Goal: Task Accomplishment & Management: Manage account settings

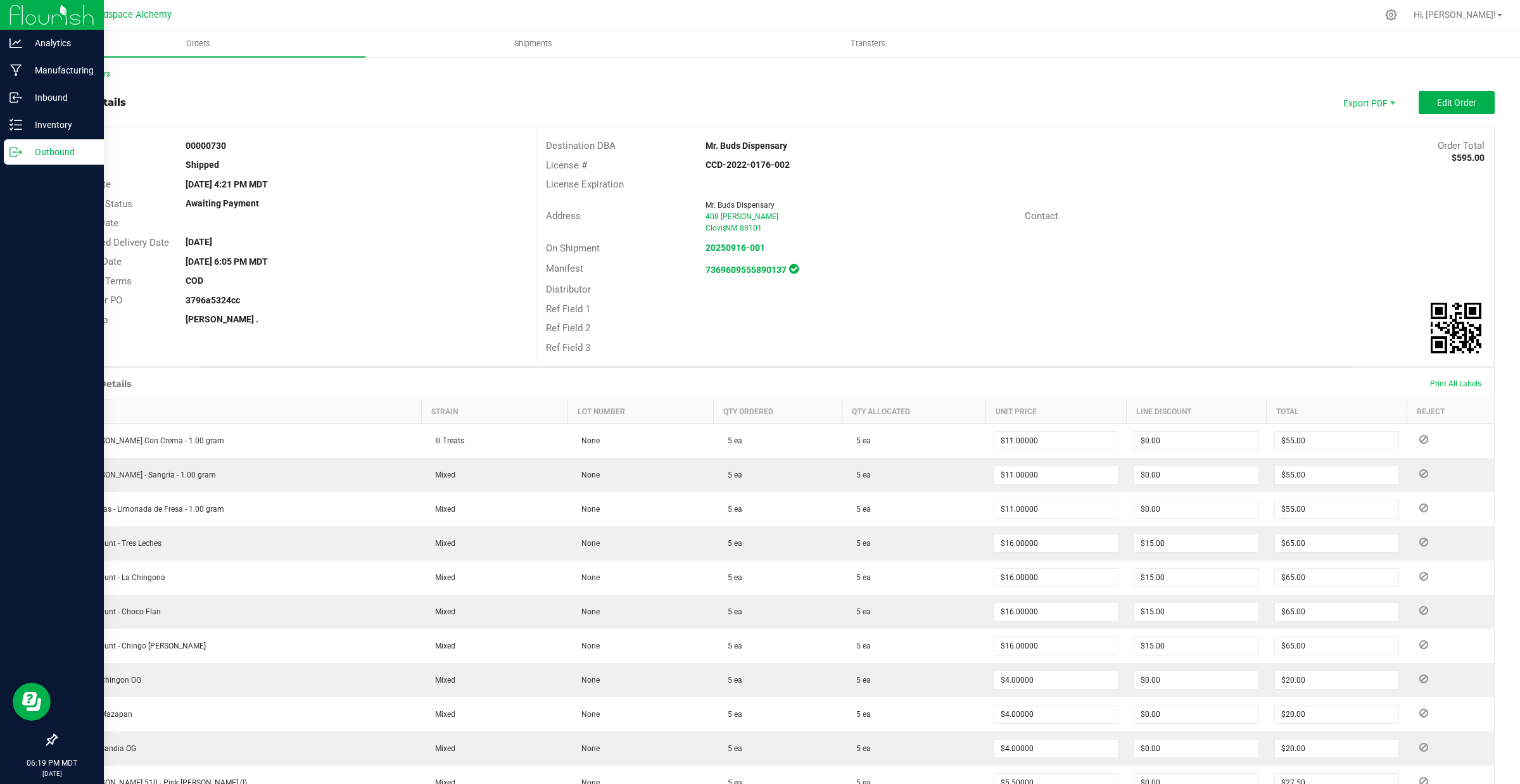
click at [25, 157] on p "Outbound" at bounding box center [61, 152] width 76 height 16
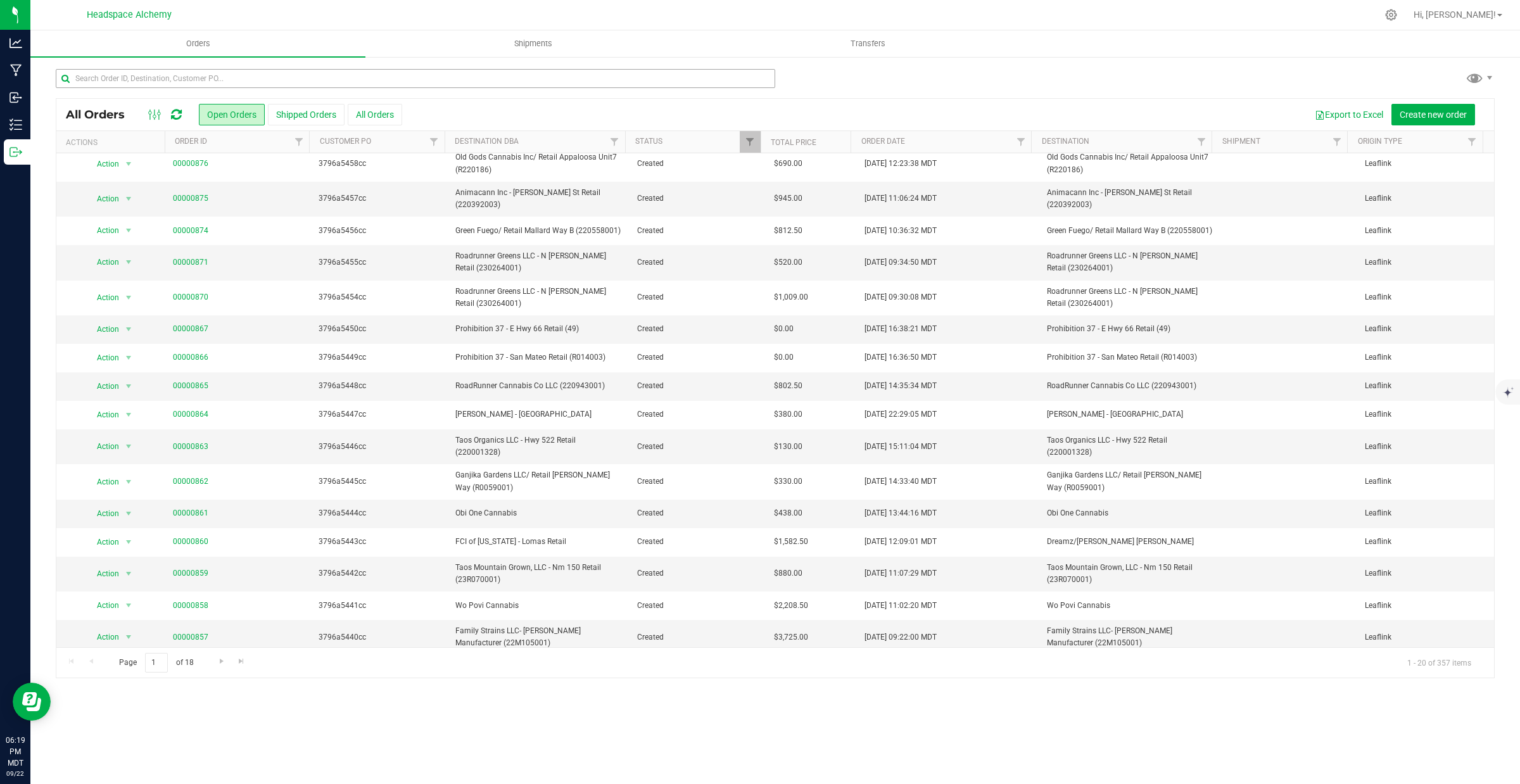
scroll to position [79, 0]
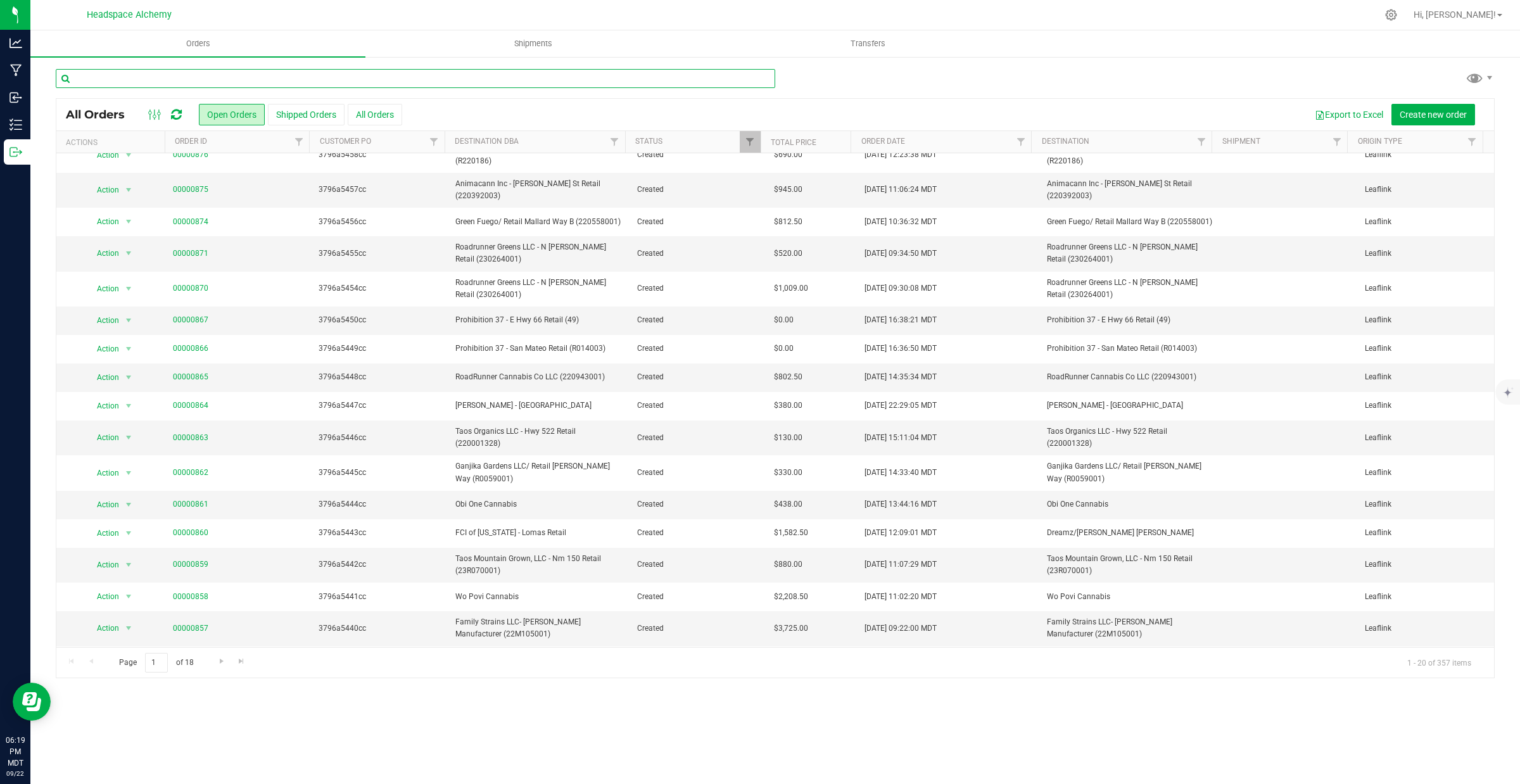
click at [208, 81] on input "text" at bounding box center [415, 79] width 719 height 19
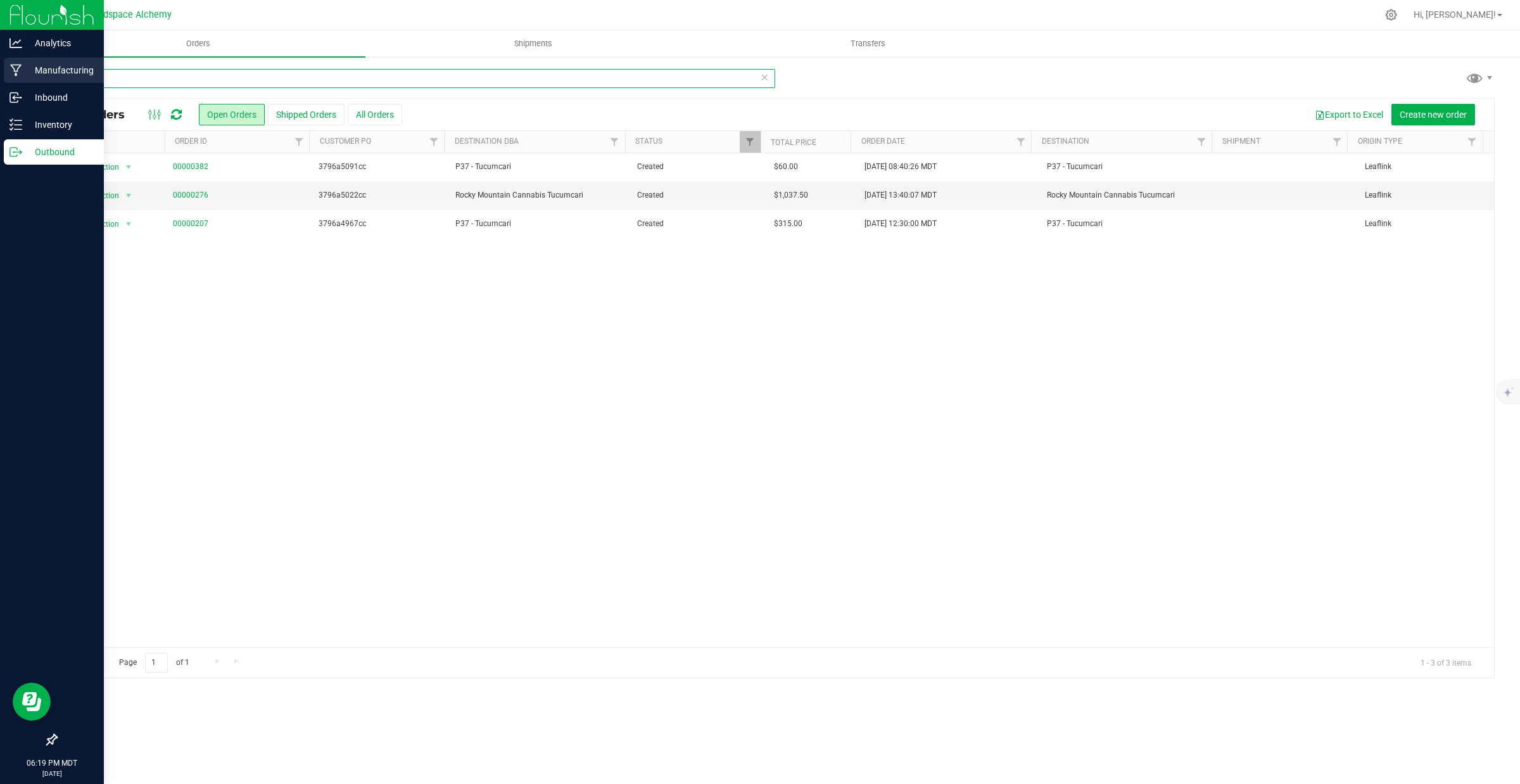
drag, startPoint x: 133, startPoint y: 81, endPoint x: 20, endPoint y: 77, distance: 113.1
click at [20, 77] on div "Analytics Manufacturing Inbound Inventory Outbound 06:19 PM MDT [DATE] 09/22 He…" at bounding box center [760, 392] width 1520 height 784
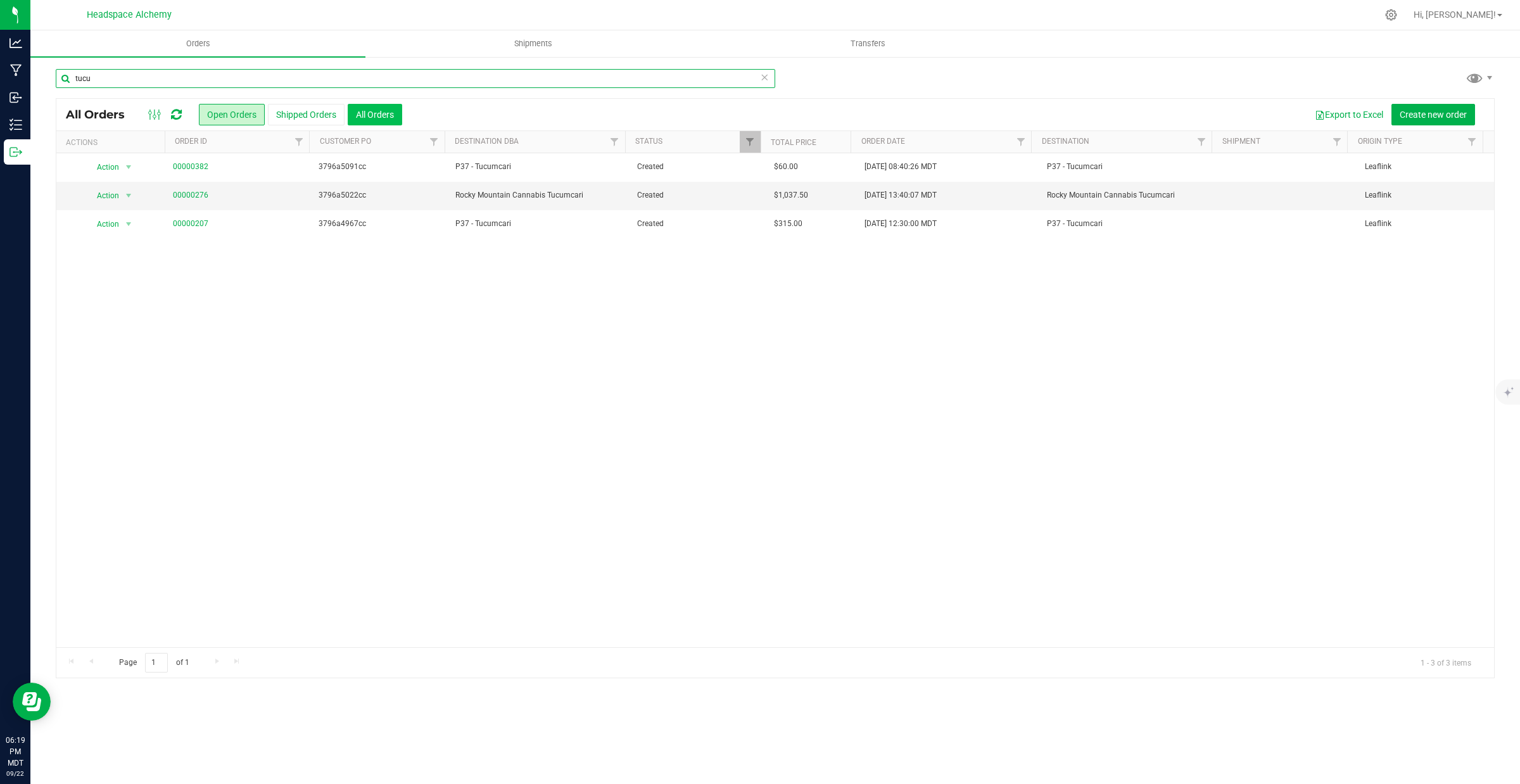
type input "tucu"
click at [367, 114] on button "All Orders" at bounding box center [374, 114] width 55 height 22
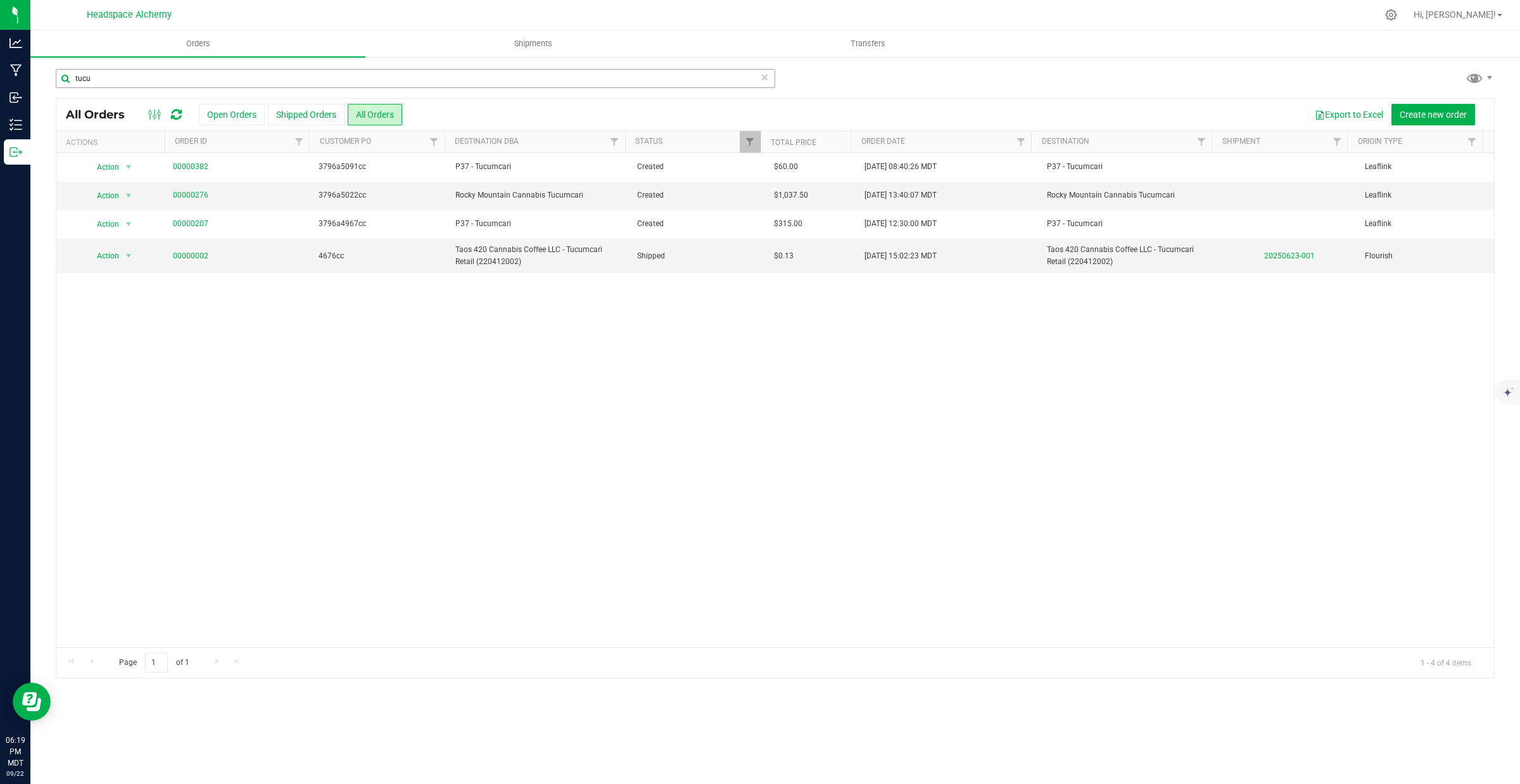
drag, startPoint x: 88, startPoint y: 121, endPoint x: 88, endPoint y: 87, distance: 34.0
click at [88, 102] on div "All Orders Open Orders Shipped Orders All Orders Export to Excel Create new ord…" at bounding box center [775, 114] width 1438 height 32
drag, startPoint x: 99, startPoint y: 81, endPoint x: 53, endPoint y: 67, distance: 48.1
click at [54, 67] on div "tucu All Orders Open Orders Shipped Orders All Orders Export to Excel Create ne…" at bounding box center [775, 373] width 1490 height 635
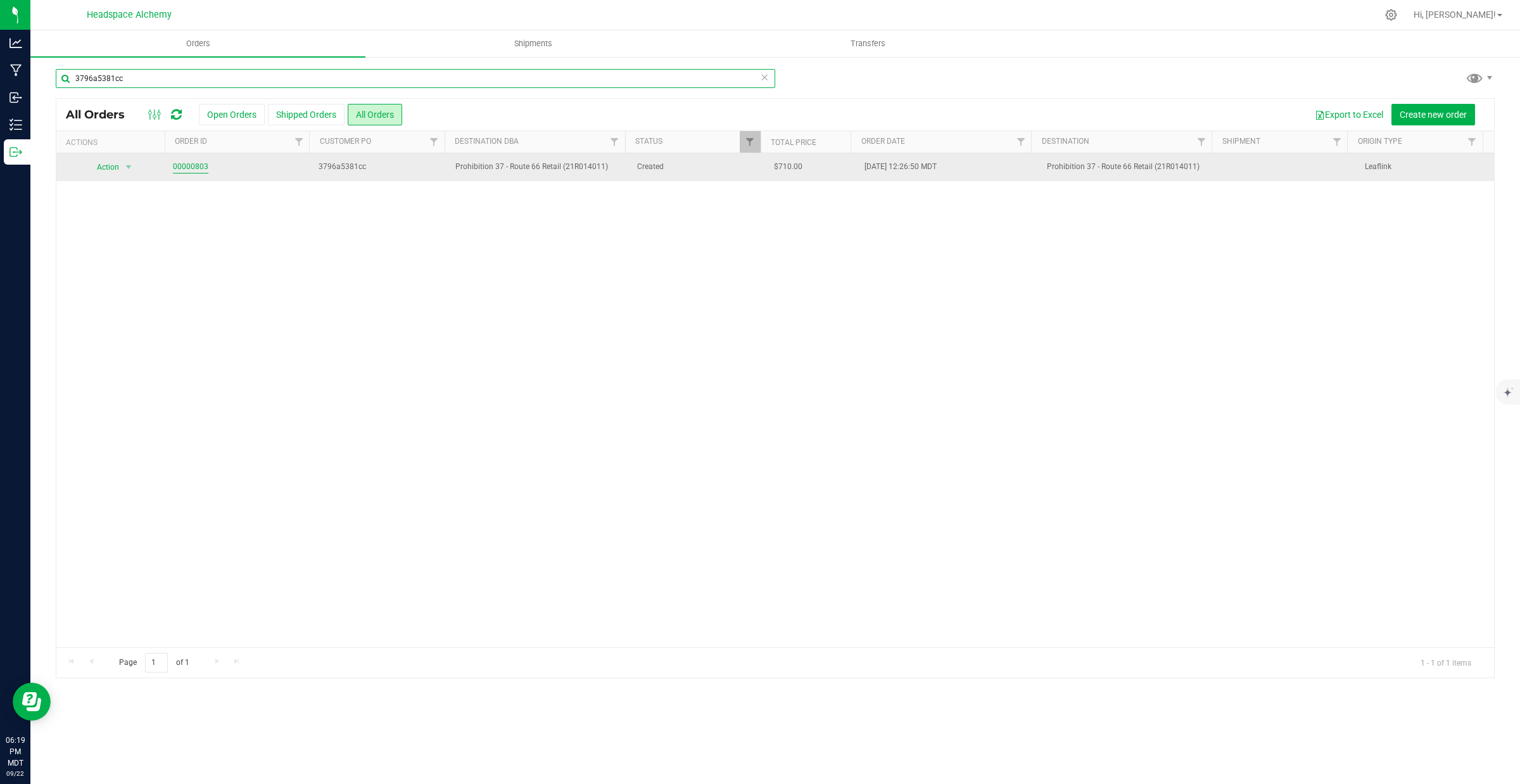
type input "3796a5381cc"
click at [198, 165] on link "00000803" at bounding box center [190, 167] width 36 height 12
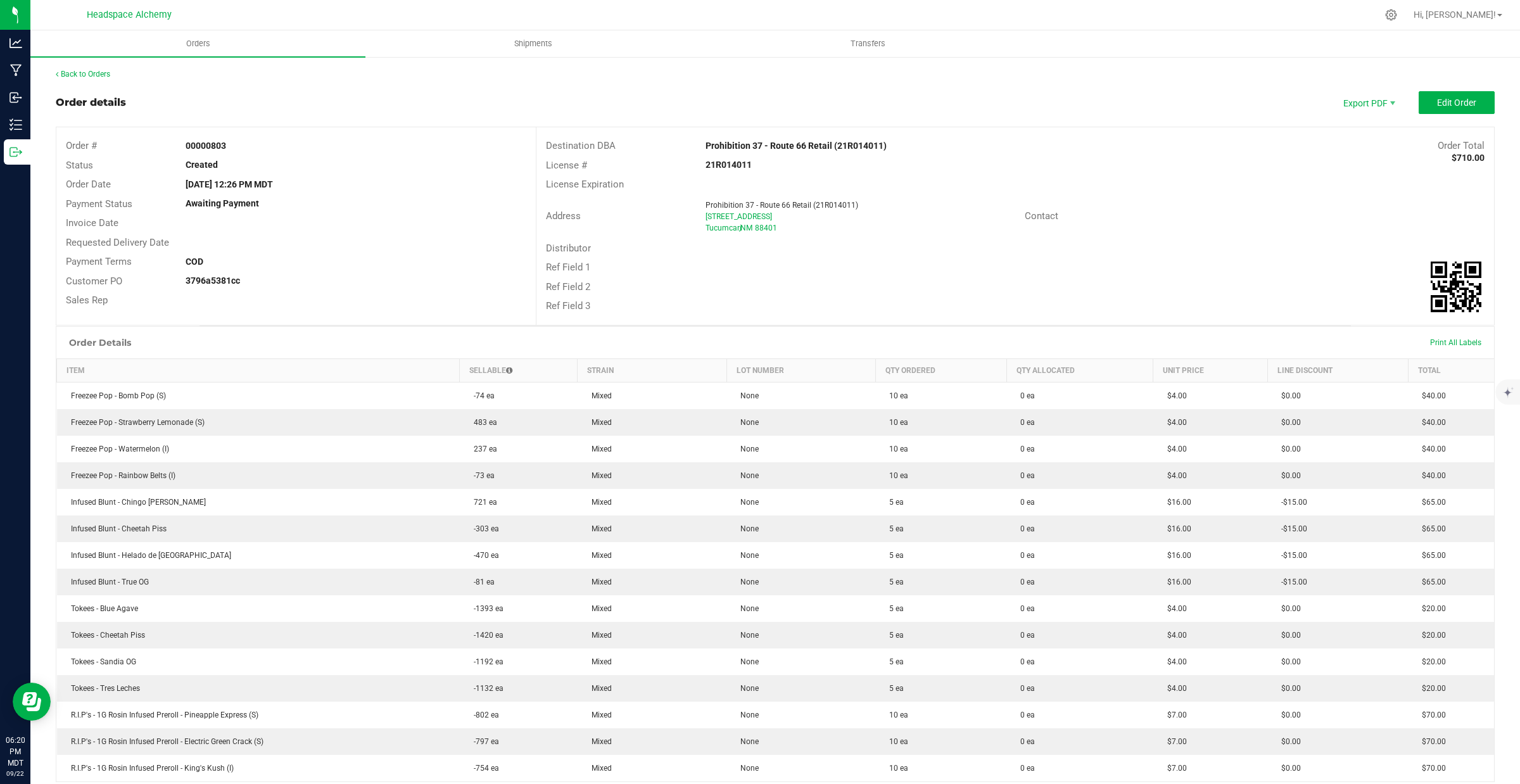
drag, startPoint x: 233, startPoint y: 145, endPoint x: 187, endPoint y: 141, distance: 46.2
click at [184, 144] on div "00000803" at bounding box center [355, 146] width 359 height 13
copy strong "00000803"
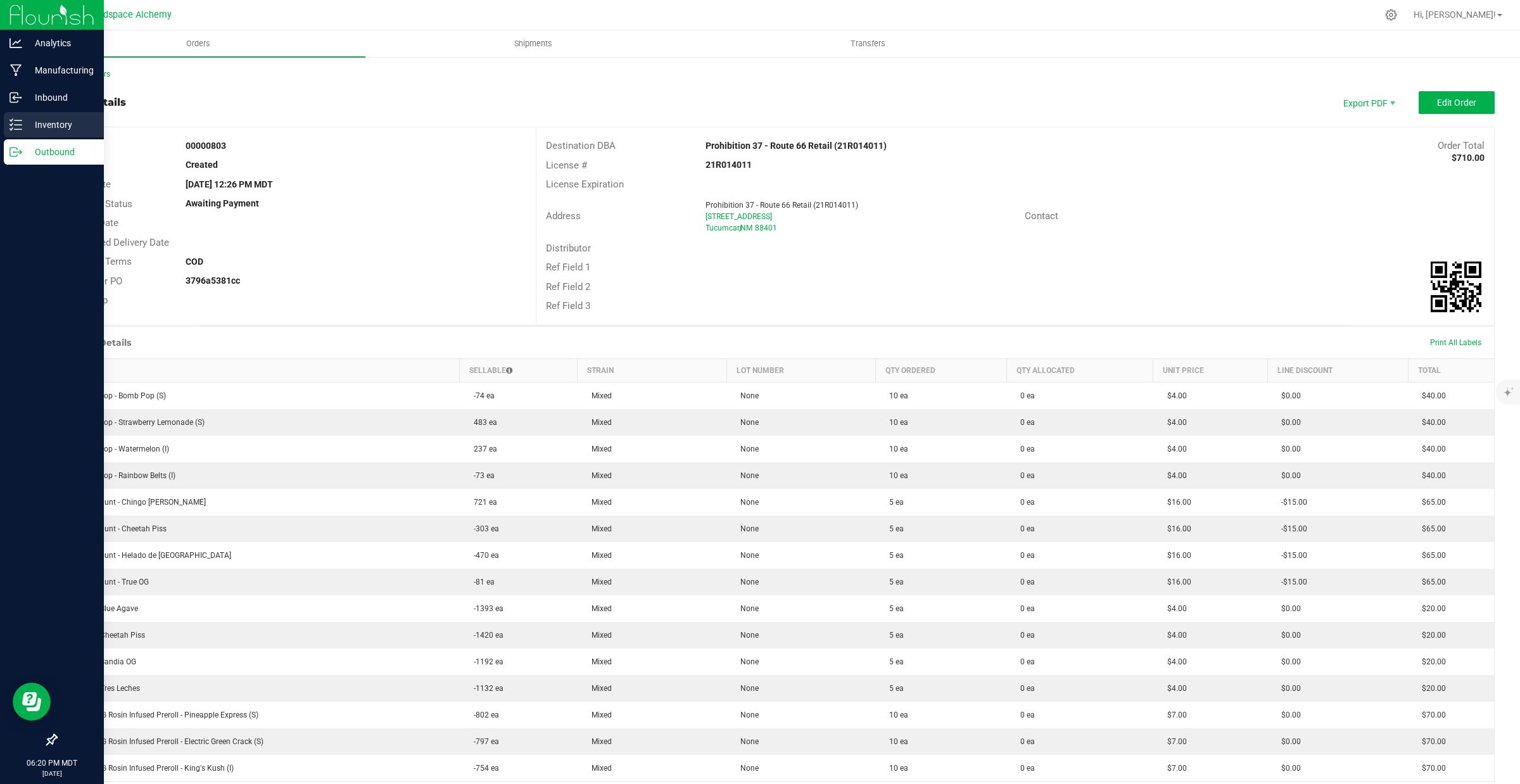
click at [25, 119] on p "Inventory" at bounding box center [61, 125] width 76 height 16
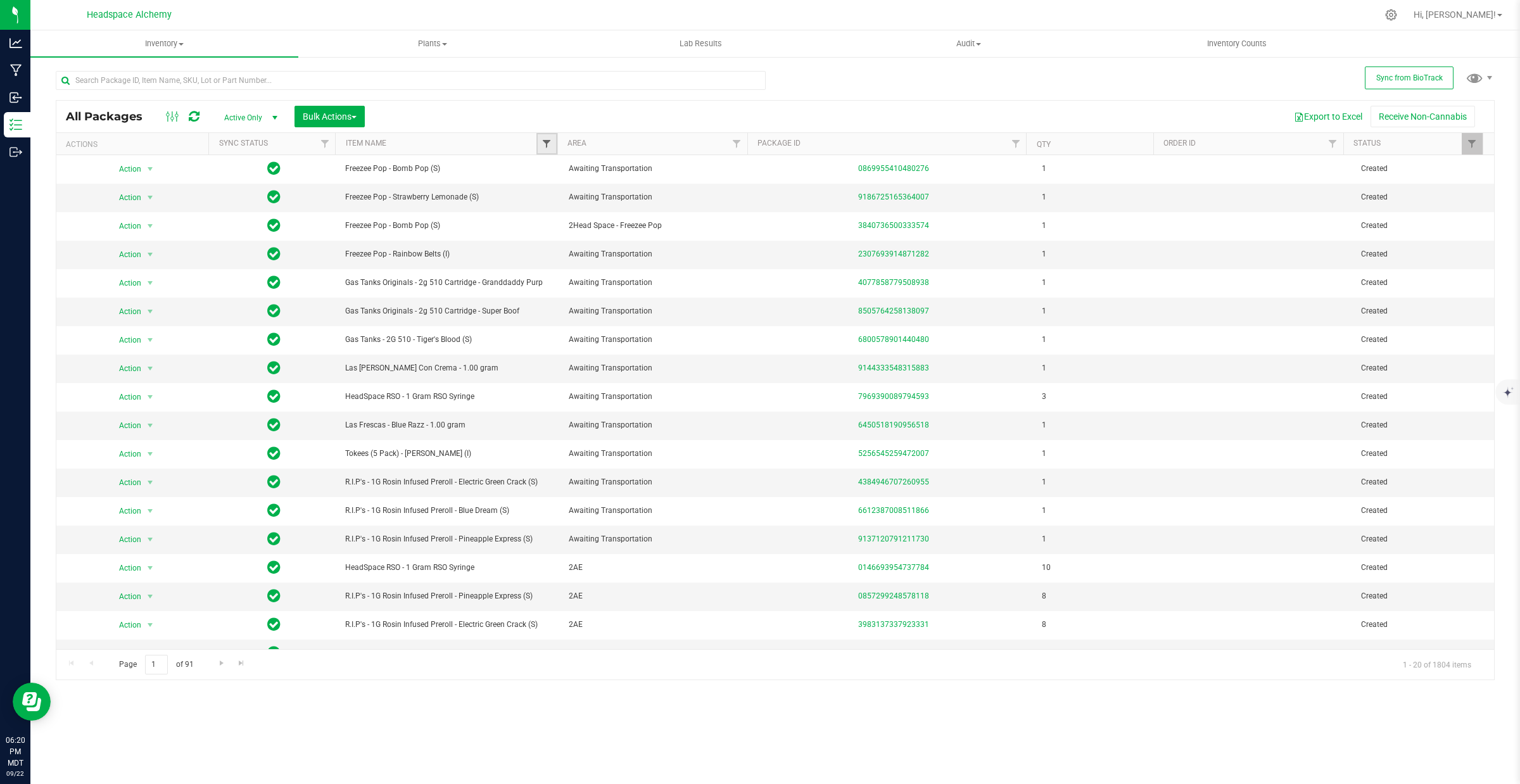
click at [547, 140] on span "Filter" at bounding box center [547, 144] width 10 height 10
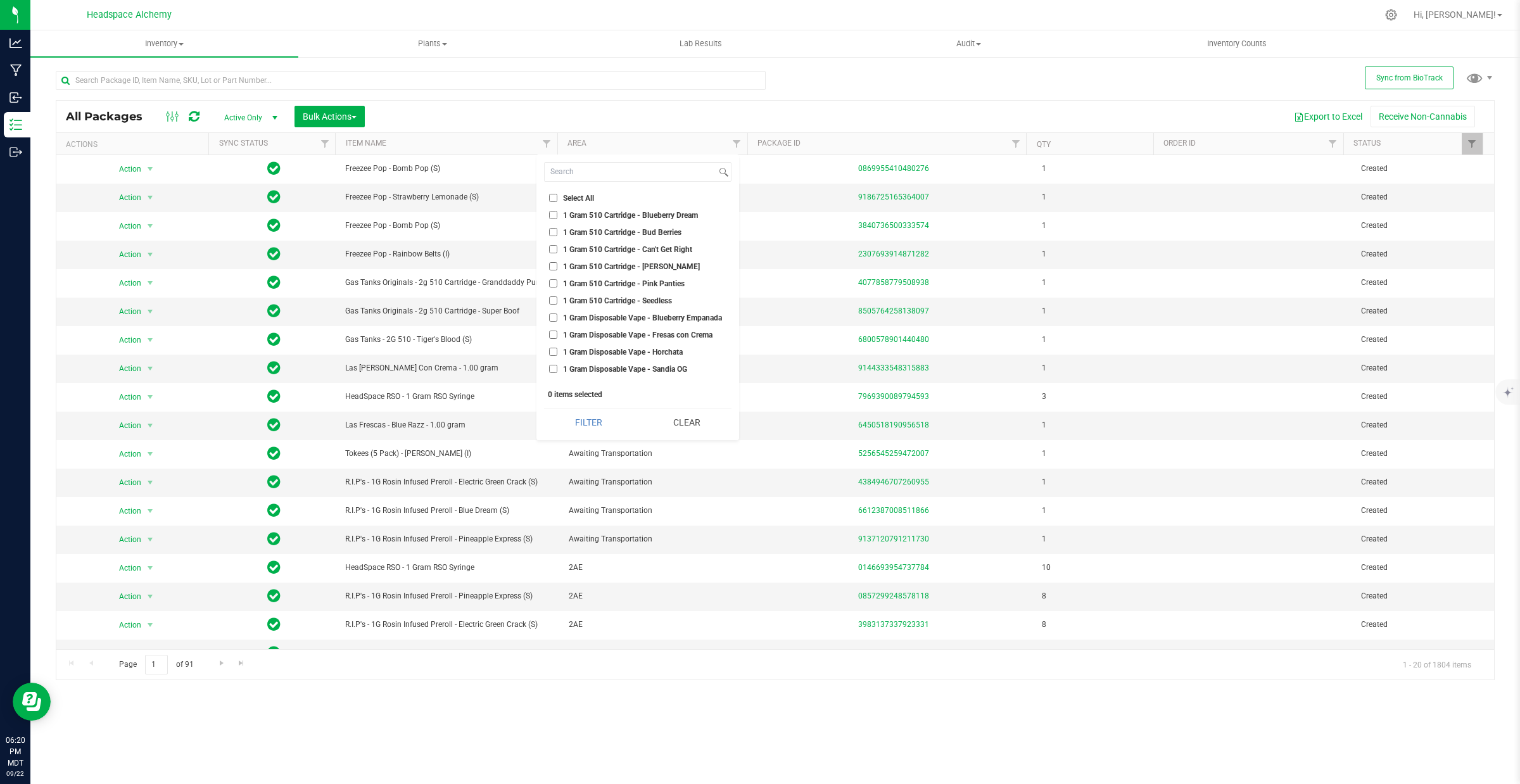
drag, startPoint x: 581, startPoint y: 92, endPoint x: 587, endPoint y: 99, distance: 9.2
click at [581, 93] on div at bounding box center [410, 86] width 710 height 29
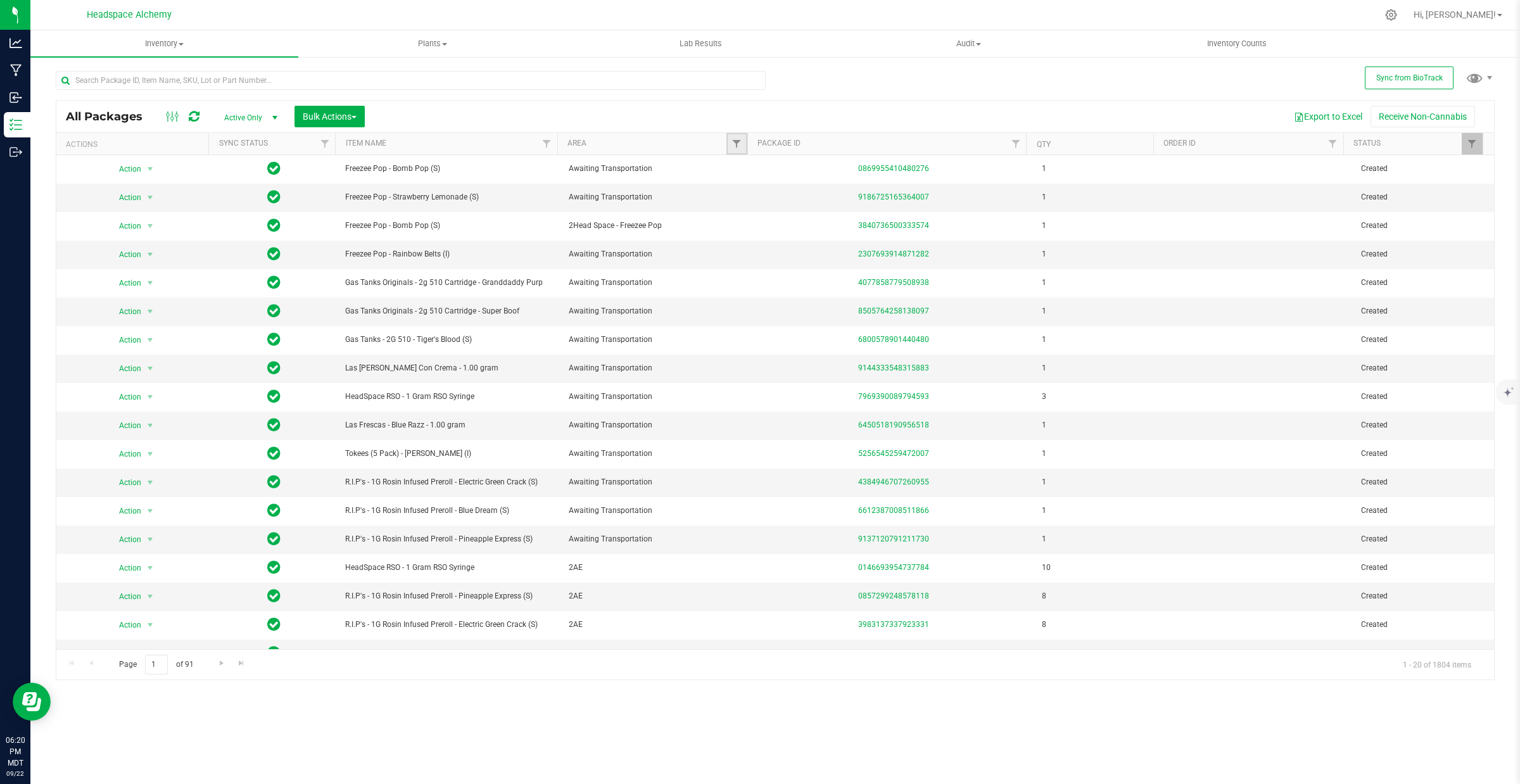
click at [731, 141] on link "Filter" at bounding box center [737, 143] width 21 height 22
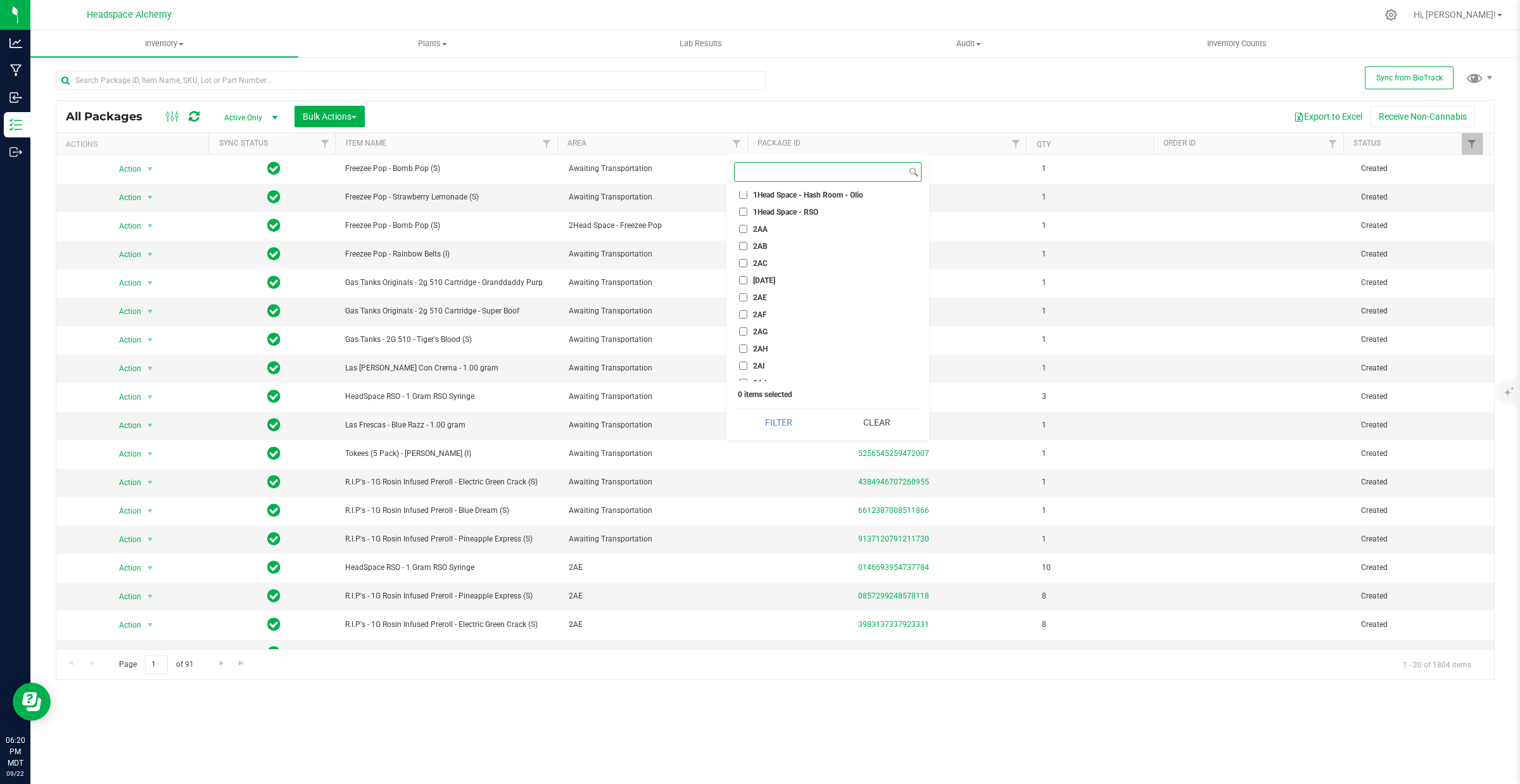
scroll to position [1108, 0]
click at [751, 255] on label "2AB" at bounding box center [753, 251] width 29 height 8
click at [747, 255] on input "2AB" at bounding box center [743, 251] width 8 height 8
checkbox input "true"
click at [796, 418] on button "Filter" at bounding box center [778, 422] width 89 height 28
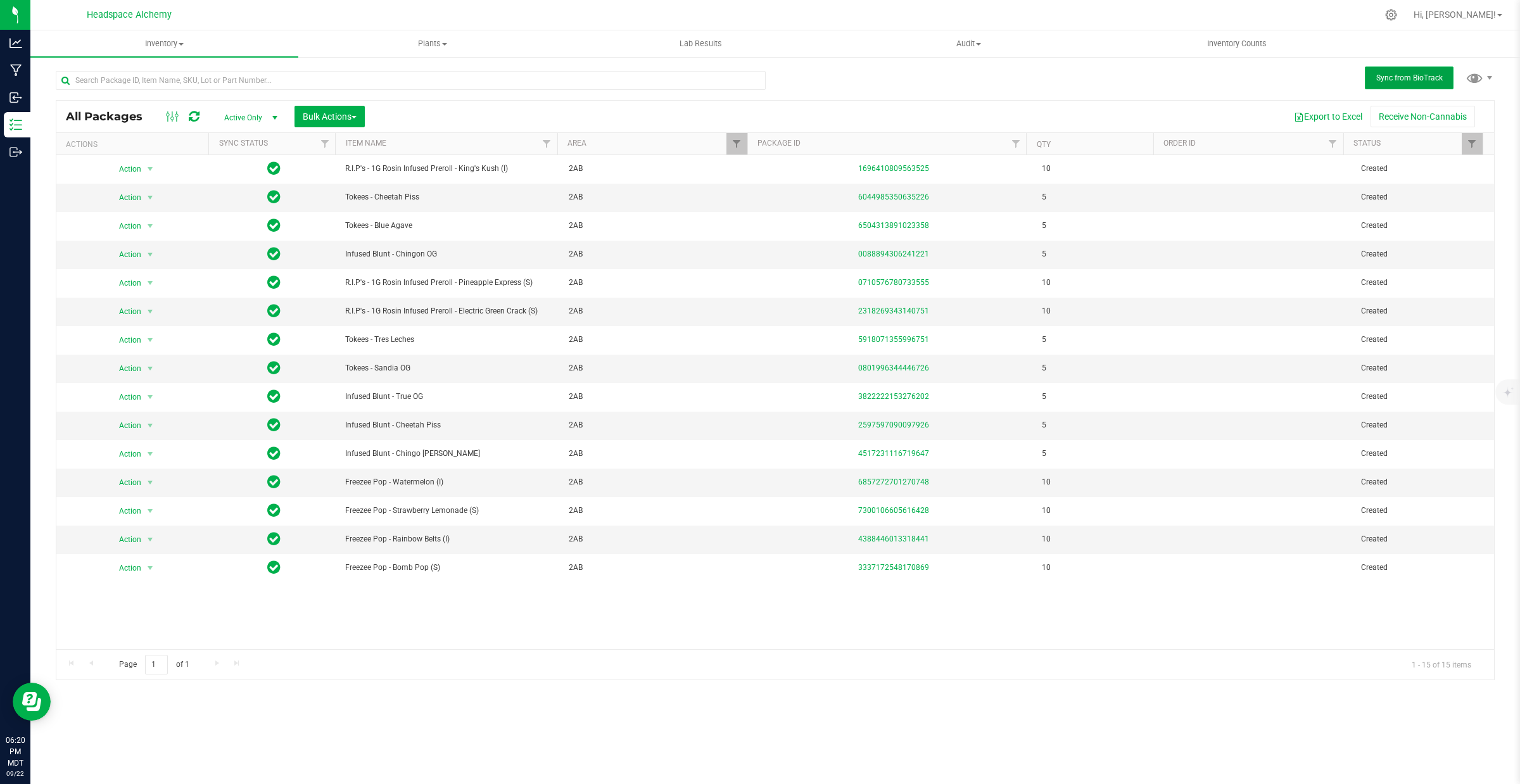
click at [1411, 69] on button "Sync from BioTrack" at bounding box center [1409, 78] width 88 height 23
click at [315, 112] on span "Bulk Actions" at bounding box center [329, 117] width 54 height 10
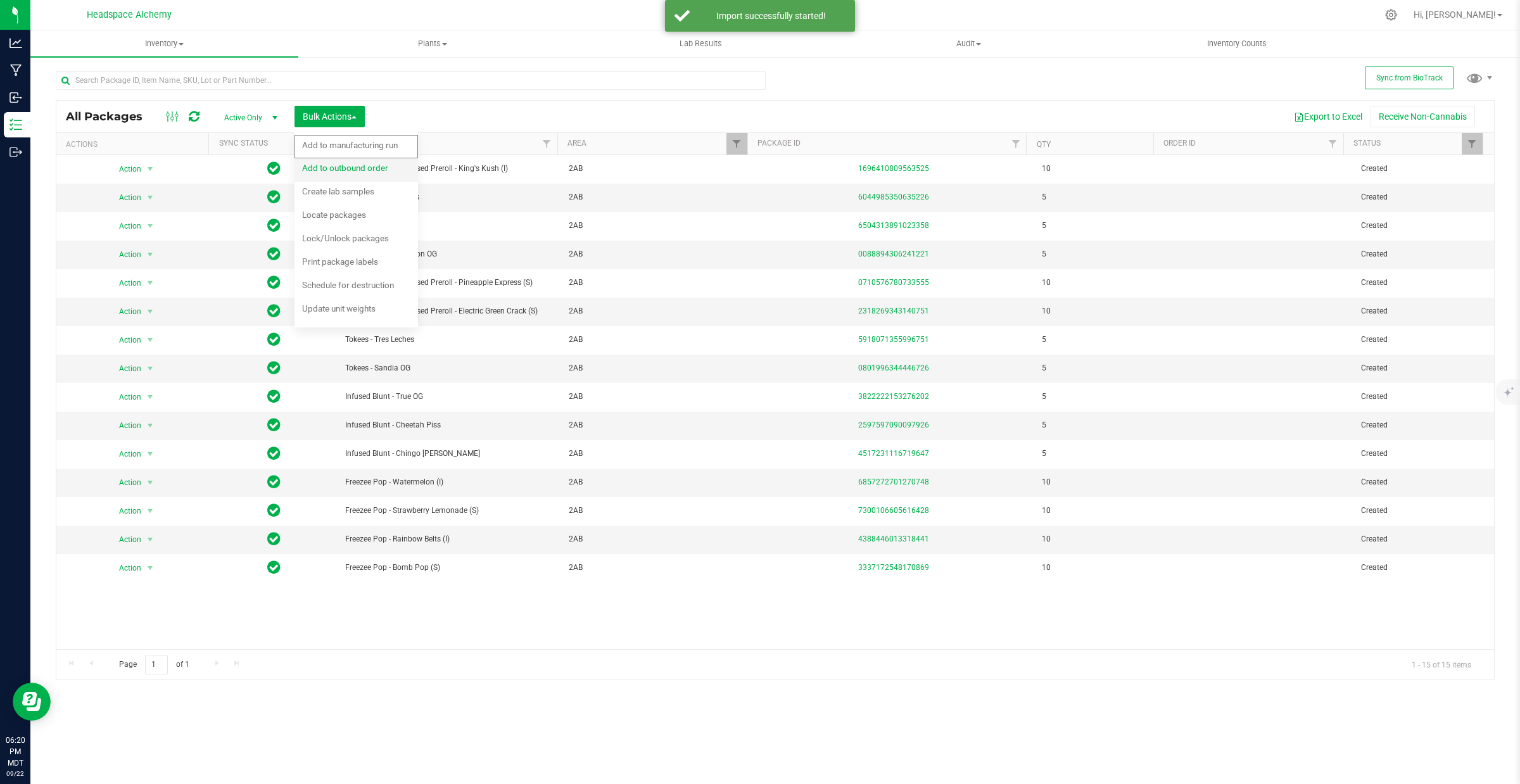
click at [354, 170] on span "Add to outbound order" at bounding box center [345, 168] width 86 height 10
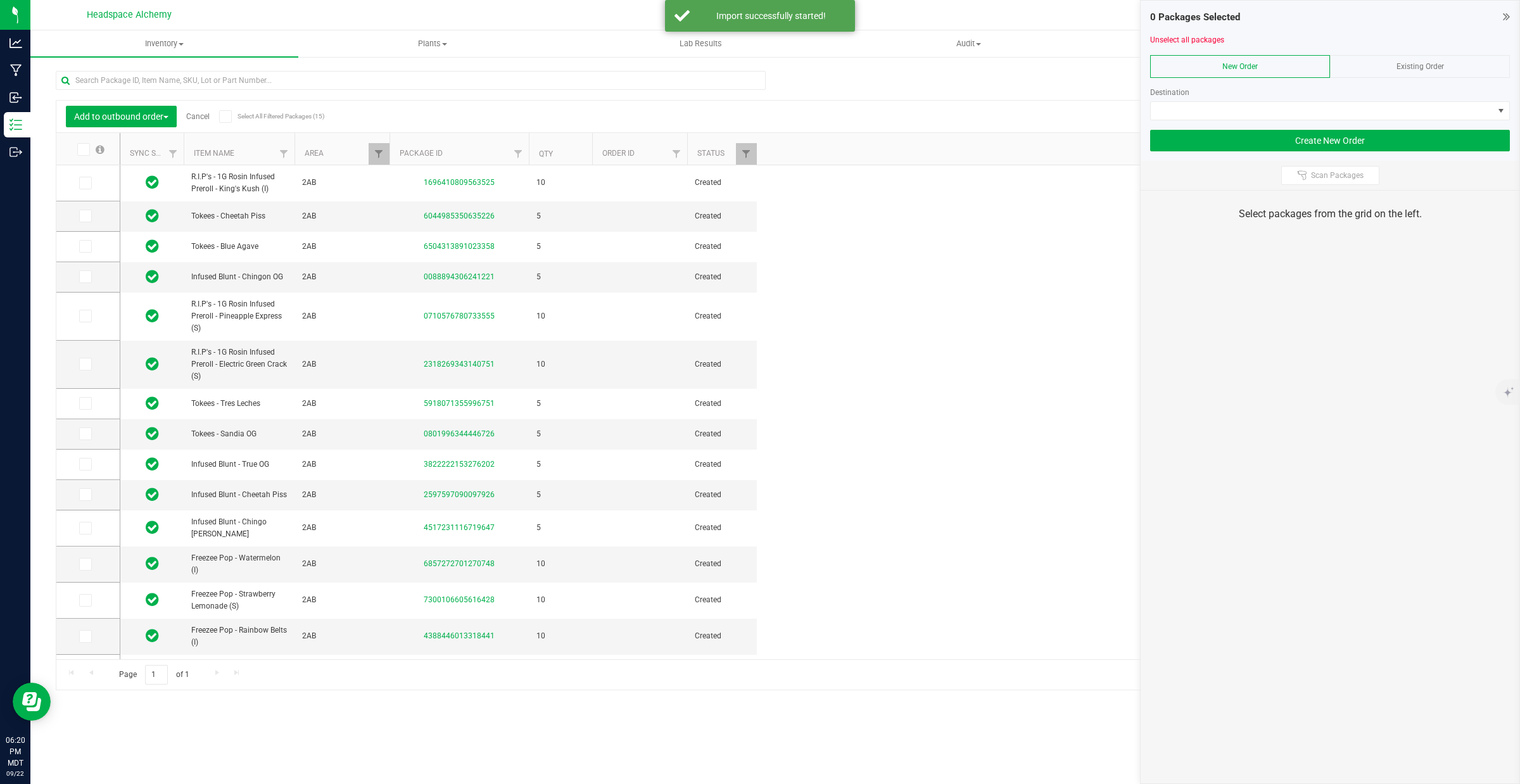
click at [1419, 62] on span "Existing Order" at bounding box center [1419, 67] width 48 height 9
drag, startPoint x: 1300, startPoint y: 123, endPoint x: 1279, endPoint y: 118, distance: 21.6
click at [1295, 121] on div at bounding box center [1329, 125] width 360 height 10
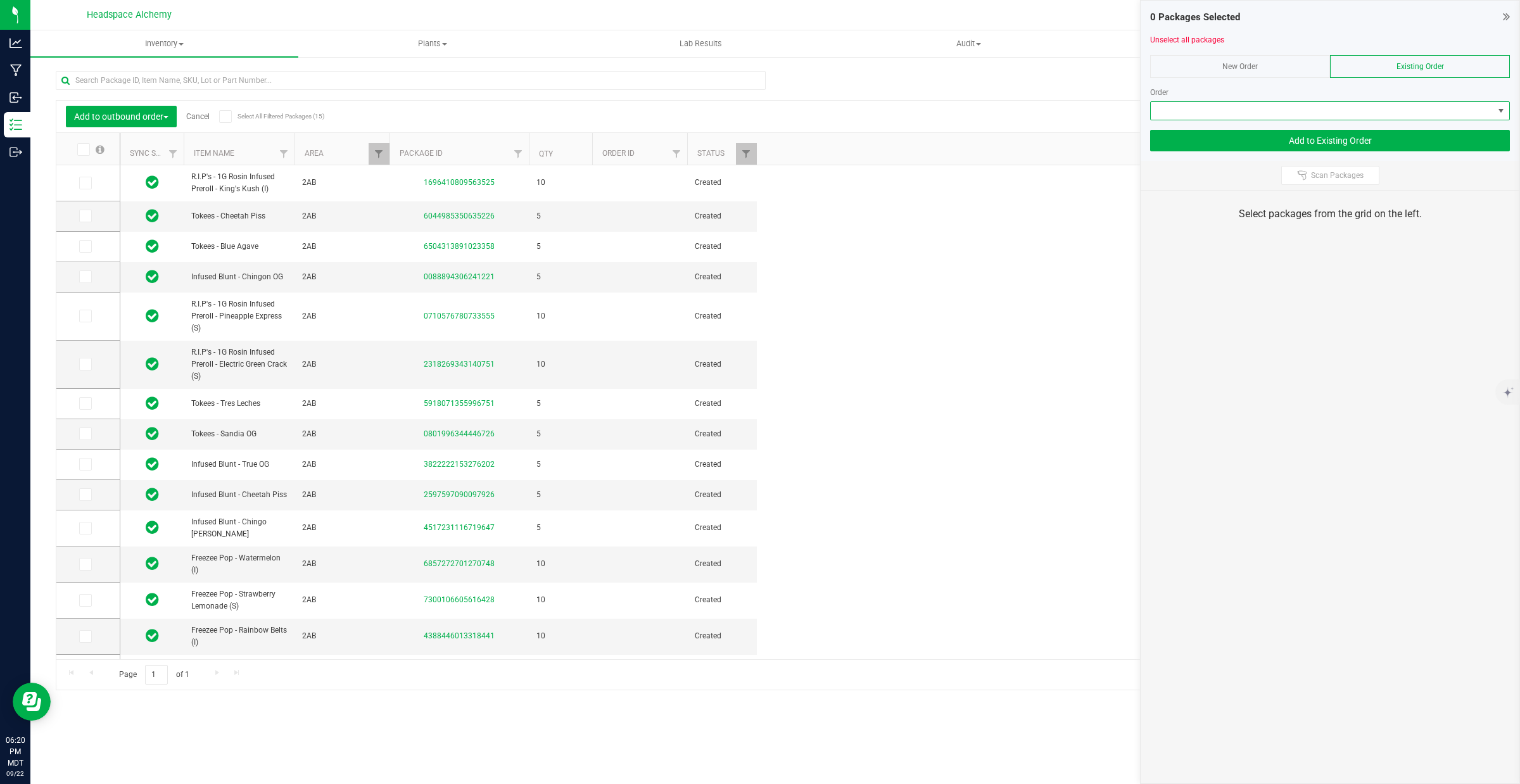
drag, startPoint x: 1276, startPoint y: 114, endPoint x: 1290, endPoint y: 107, distance: 15.7
click at [1302, 105] on span at bounding box center [1322, 111] width 342 height 17
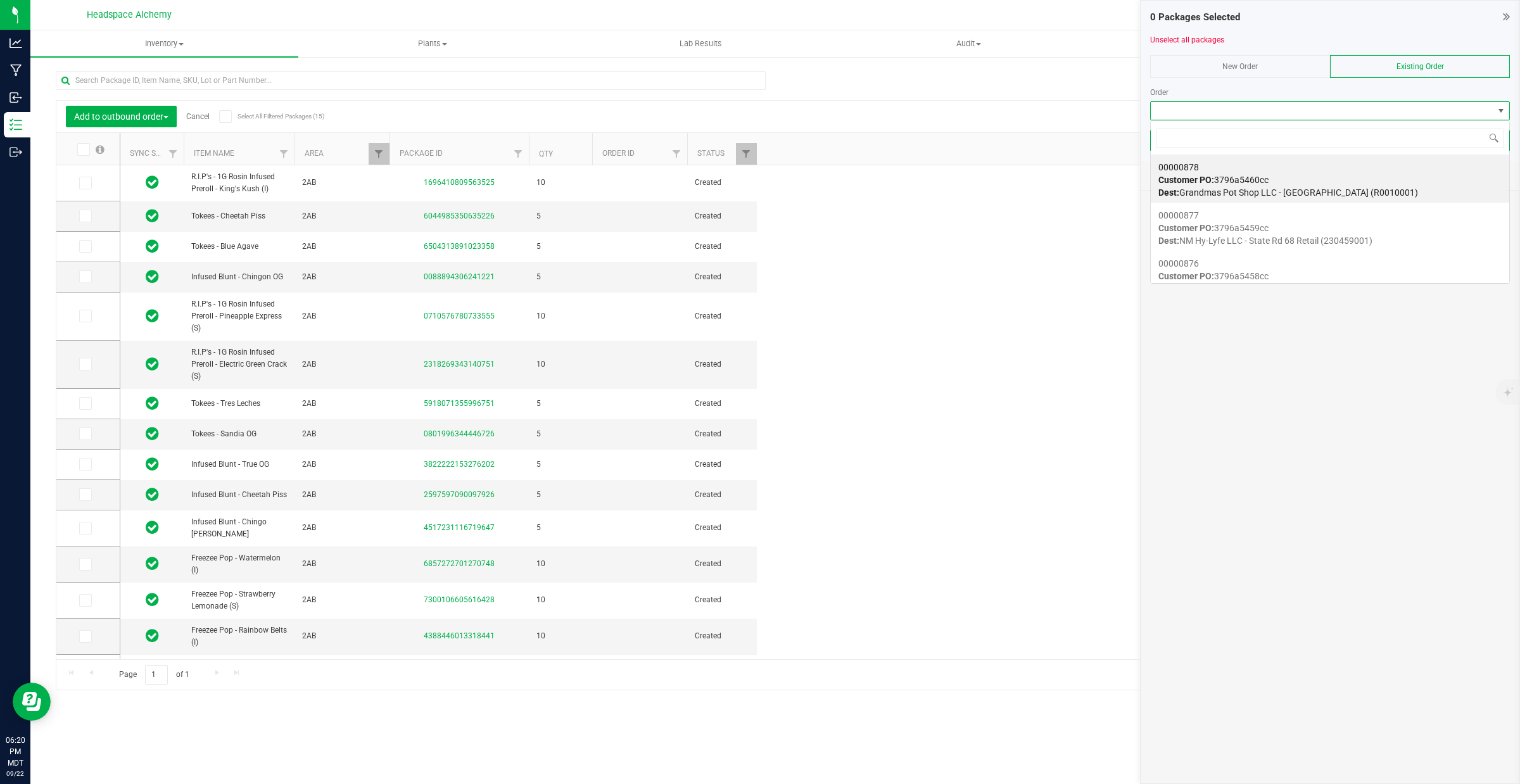
scroll to position [20, 359]
click at [1280, 107] on span at bounding box center [1322, 111] width 342 height 17
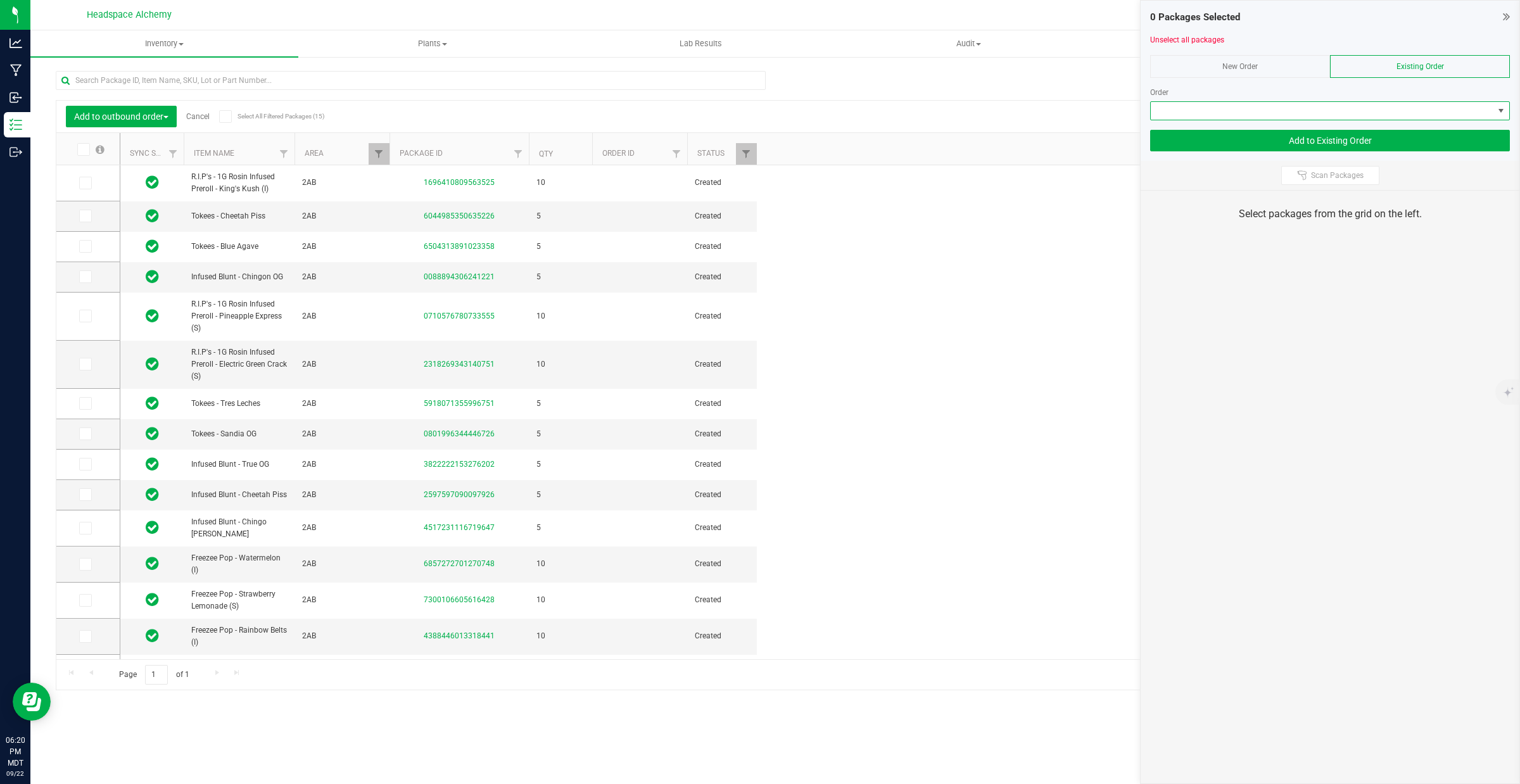
click at [1279, 109] on span at bounding box center [1322, 111] width 342 height 17
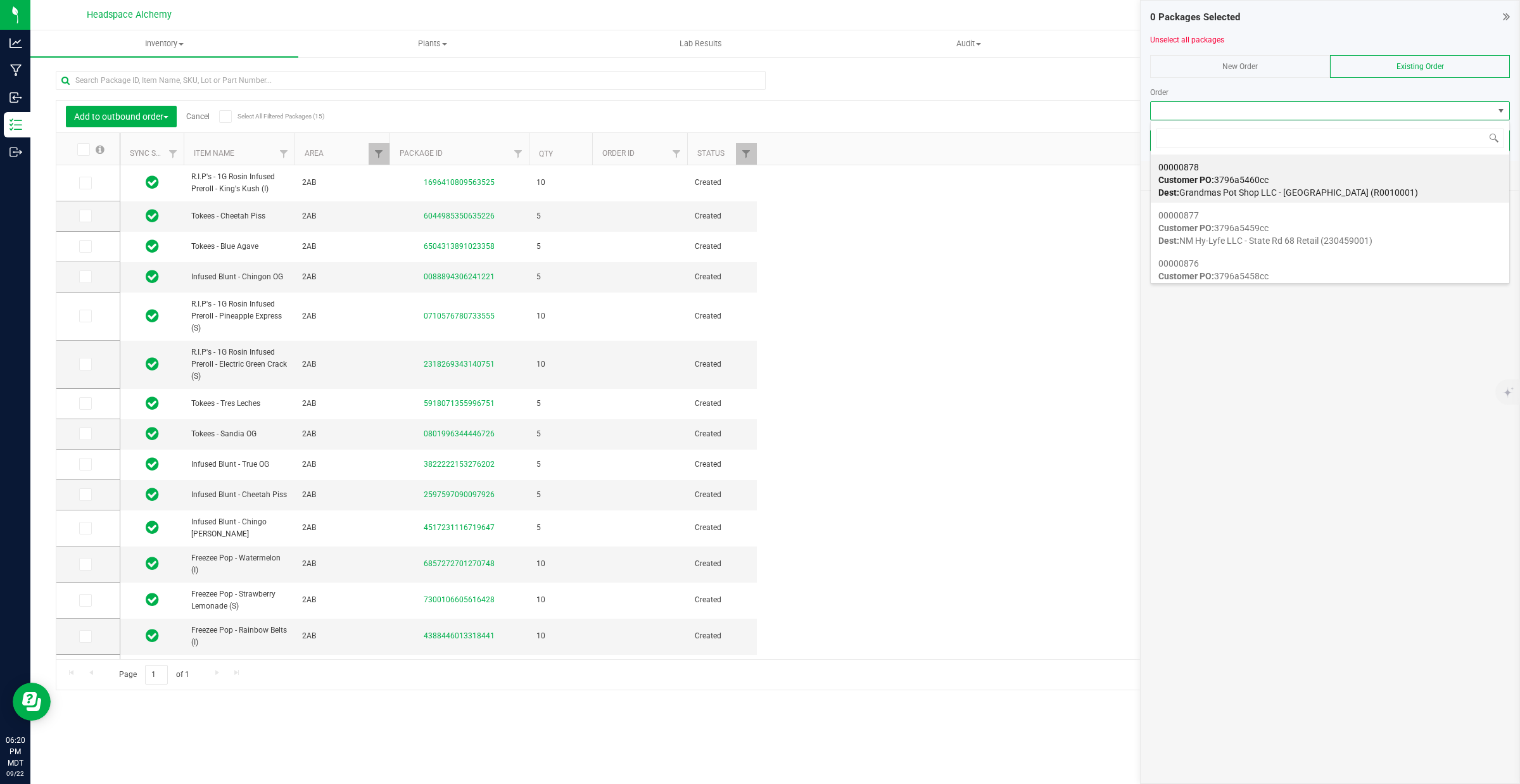
drag, startPoint x: 1279, startPoint y: 109, endPoint x: 1332, endPoint y: 107, distance: 53.0
click at [1332, 107] on span at bounding box center [1322, 111] width 342 height 17
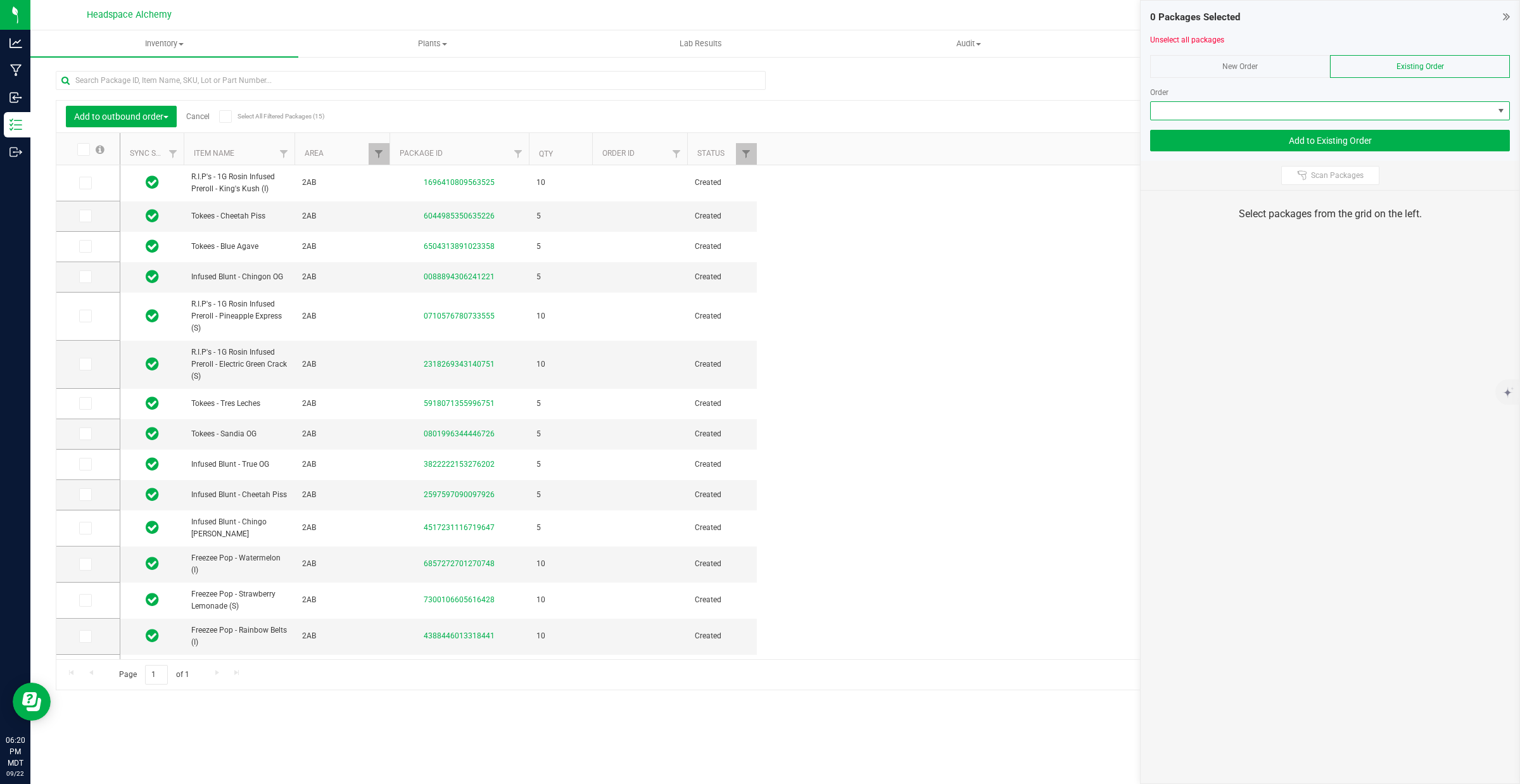
click at [1233, 117] on span at bounding box center [1322, 111] width 342 height 17
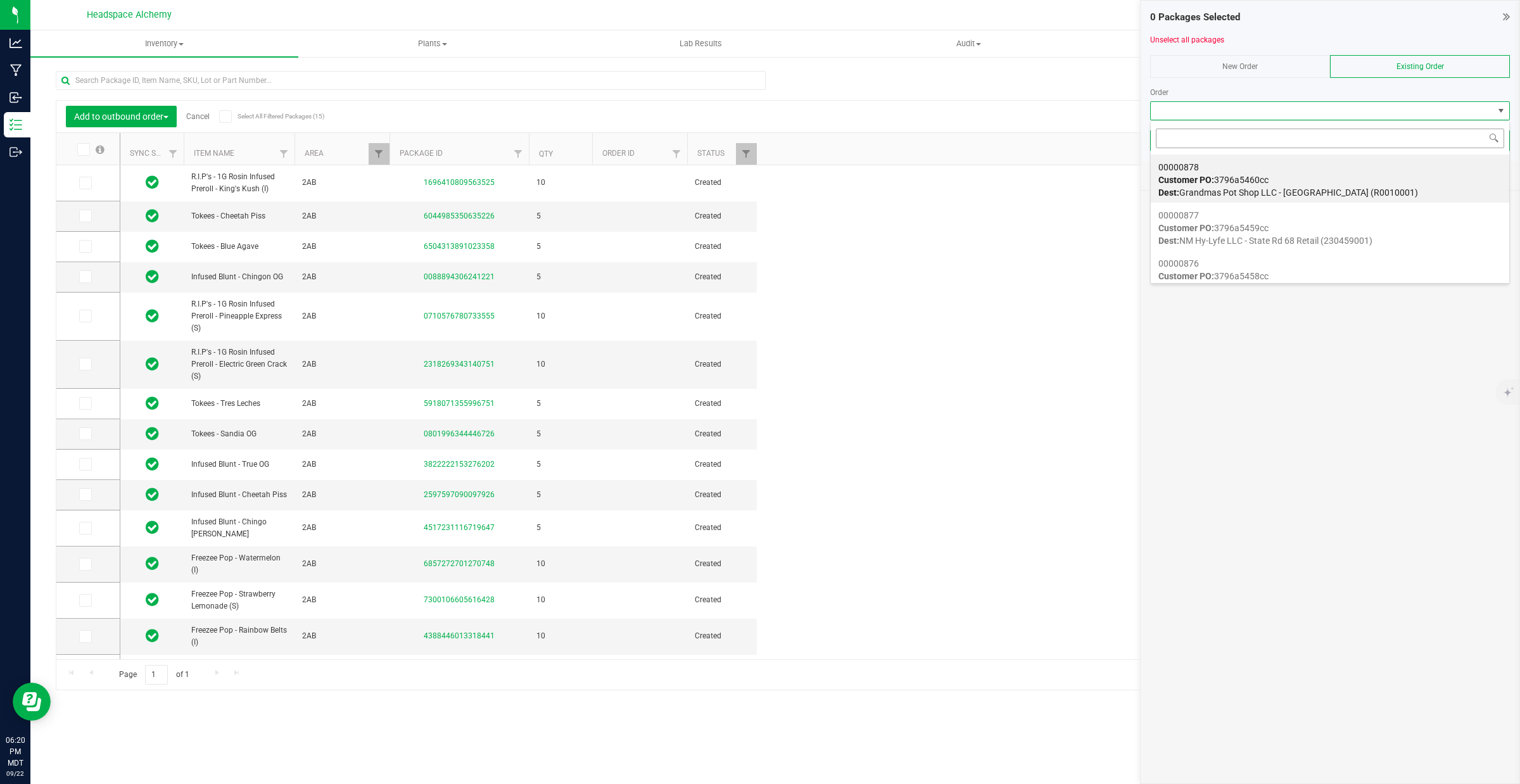
click at [1201, 140] on input at bounding box center [1330, 138] width 348 height 20
type input "00000803"
click at [1225, 172] on div "00000803 Customer PO: 3796a5381cc Dest: Prohibition 37 - Route 66 Retail (21R01…" at bounding box center [1330, 180] width 343 height 49
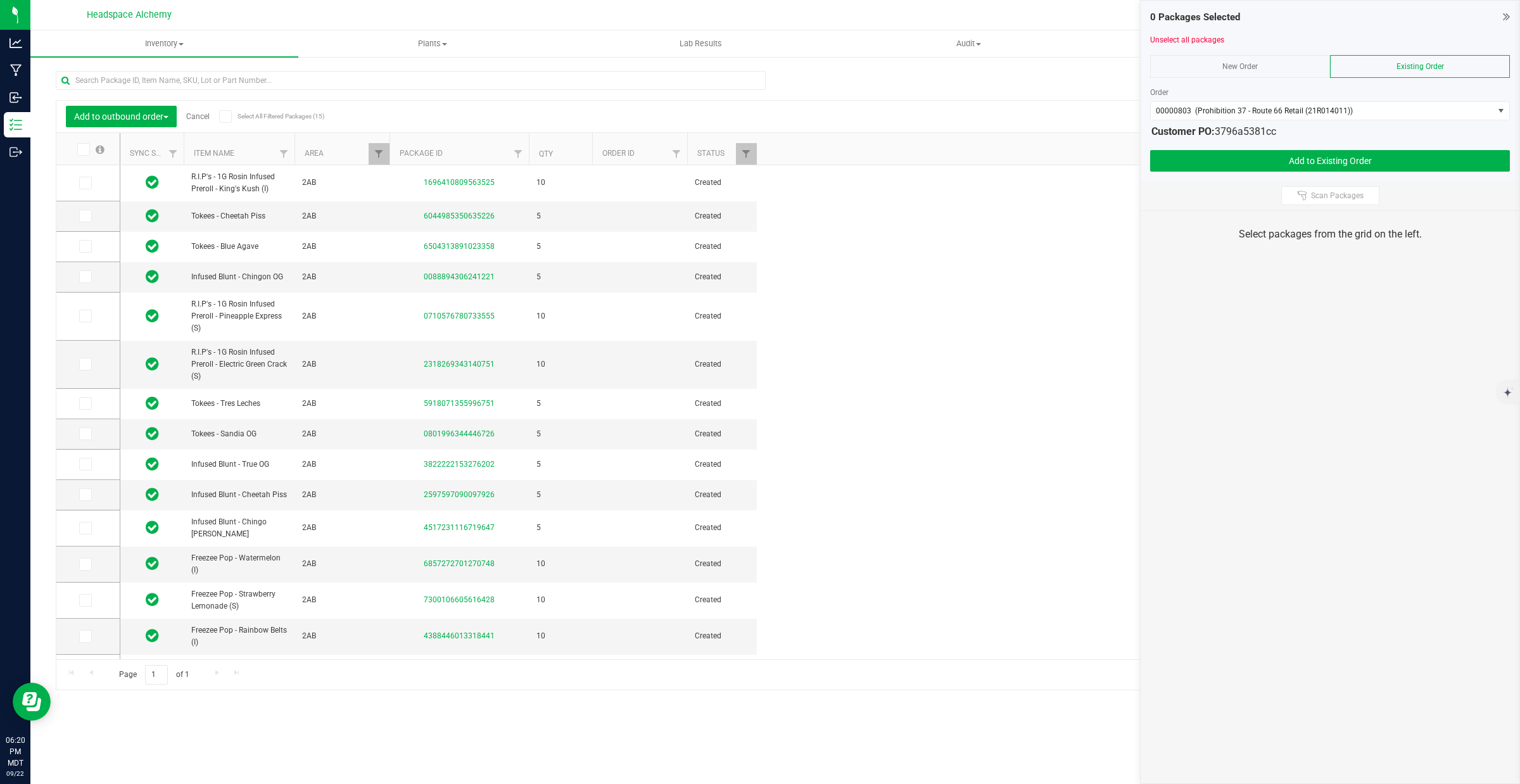
click at [238, 113] on span "Select All Filtered Packages (15)" at bounding box center [269, 116] width 63 height 7
click at [0, 0] on input "Select All Filtered Packages (15)" at bounding box center [0, 0] width 0 height 0
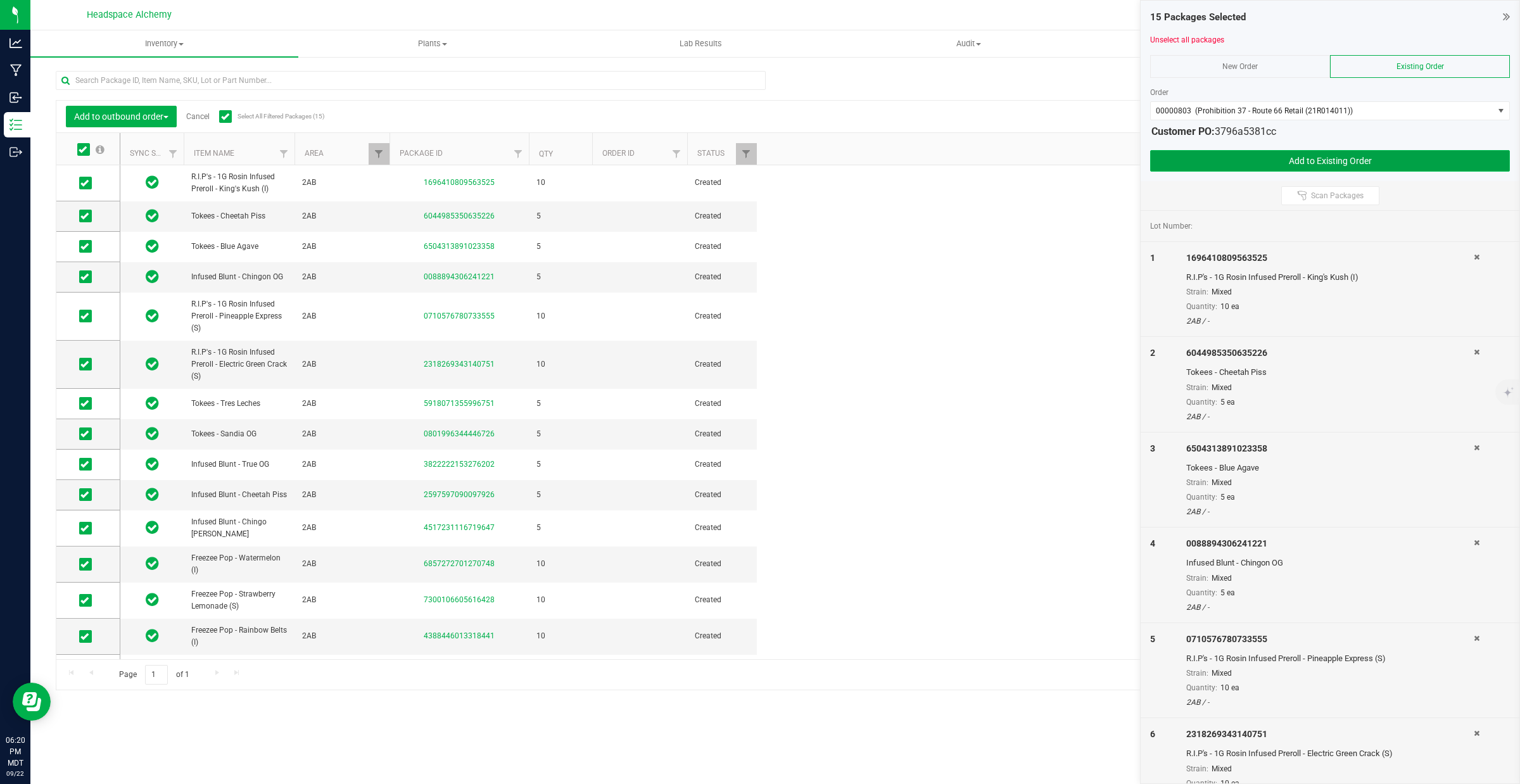
click at [1333, 152] on button "Add to Existing Order" at bounding box center [1329, 160] width 360 height 22
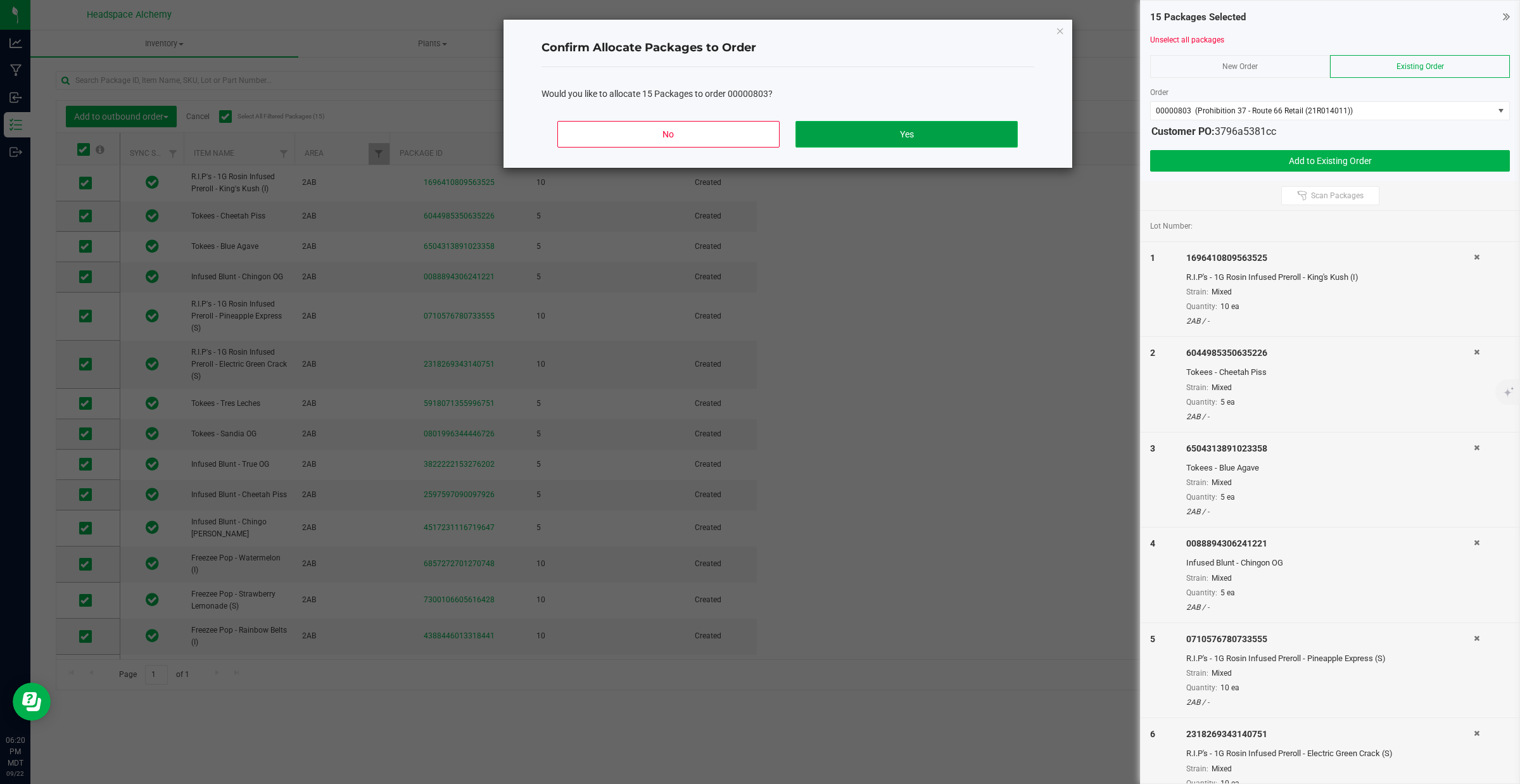
click at [906, 128] on button "Yes" at bounding box center [906, 134] width 222 height 27
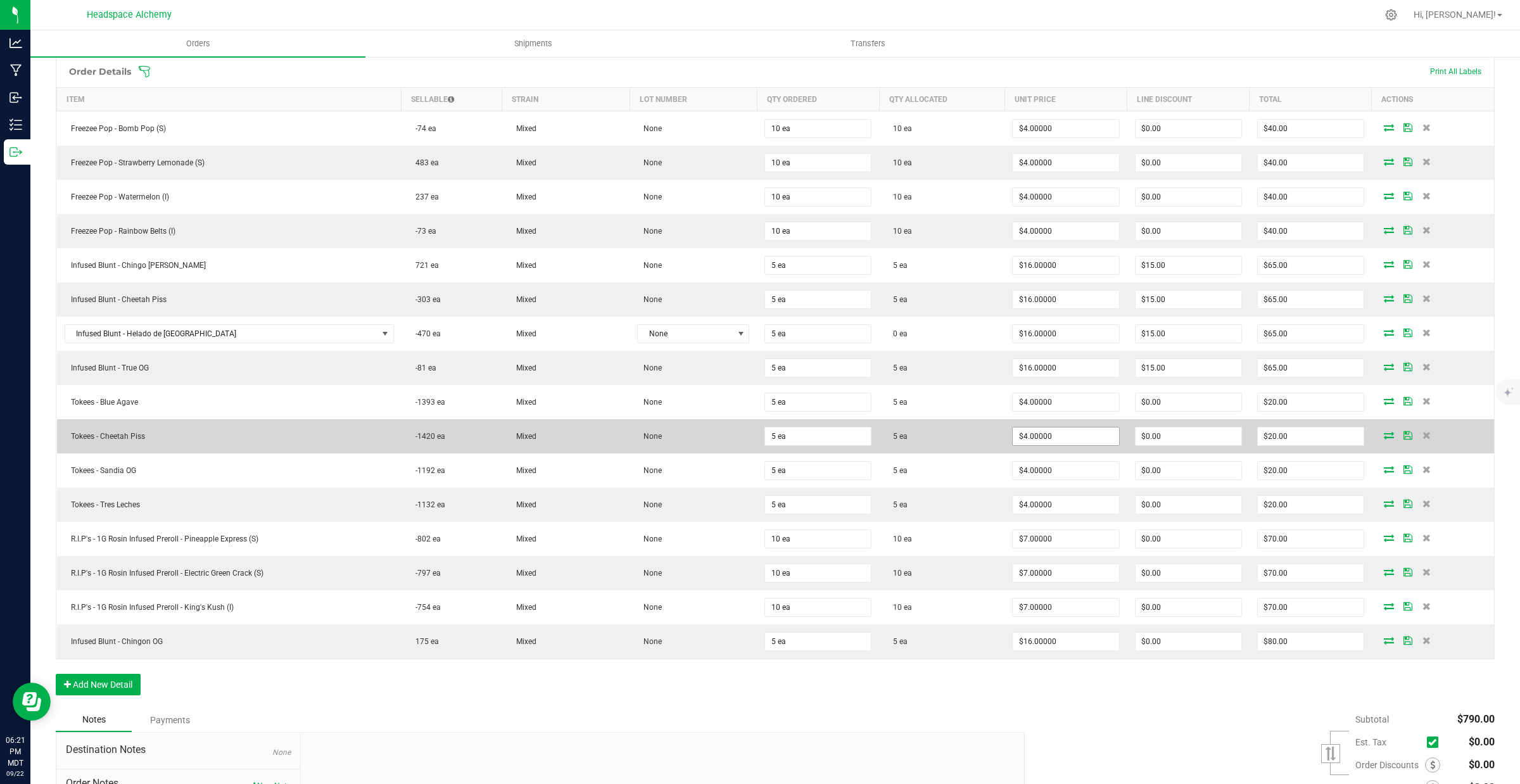
scroll to position [316, 0]
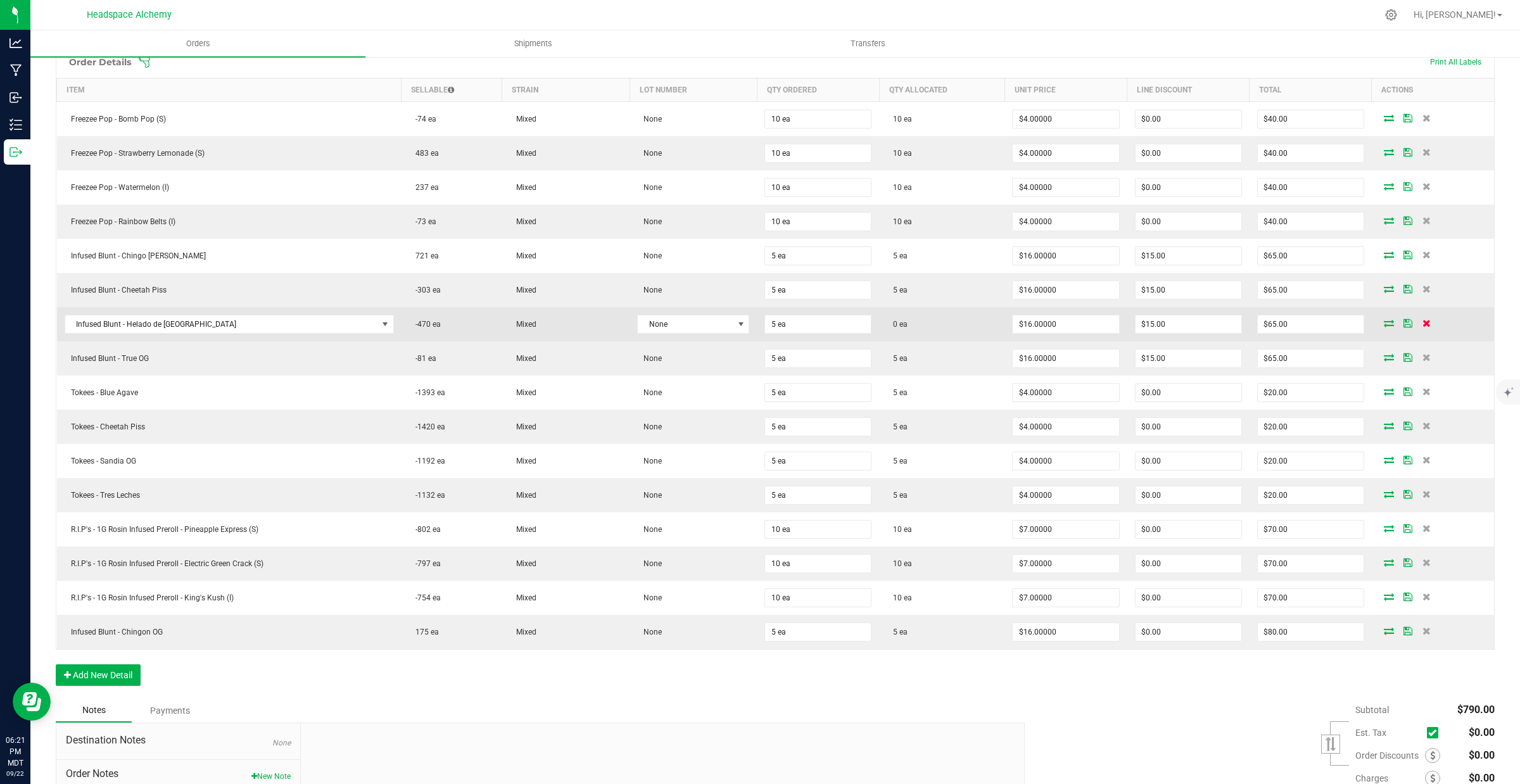
click at [1422, 327] on icon at bounding box center [1426, 322] width 8 height 8
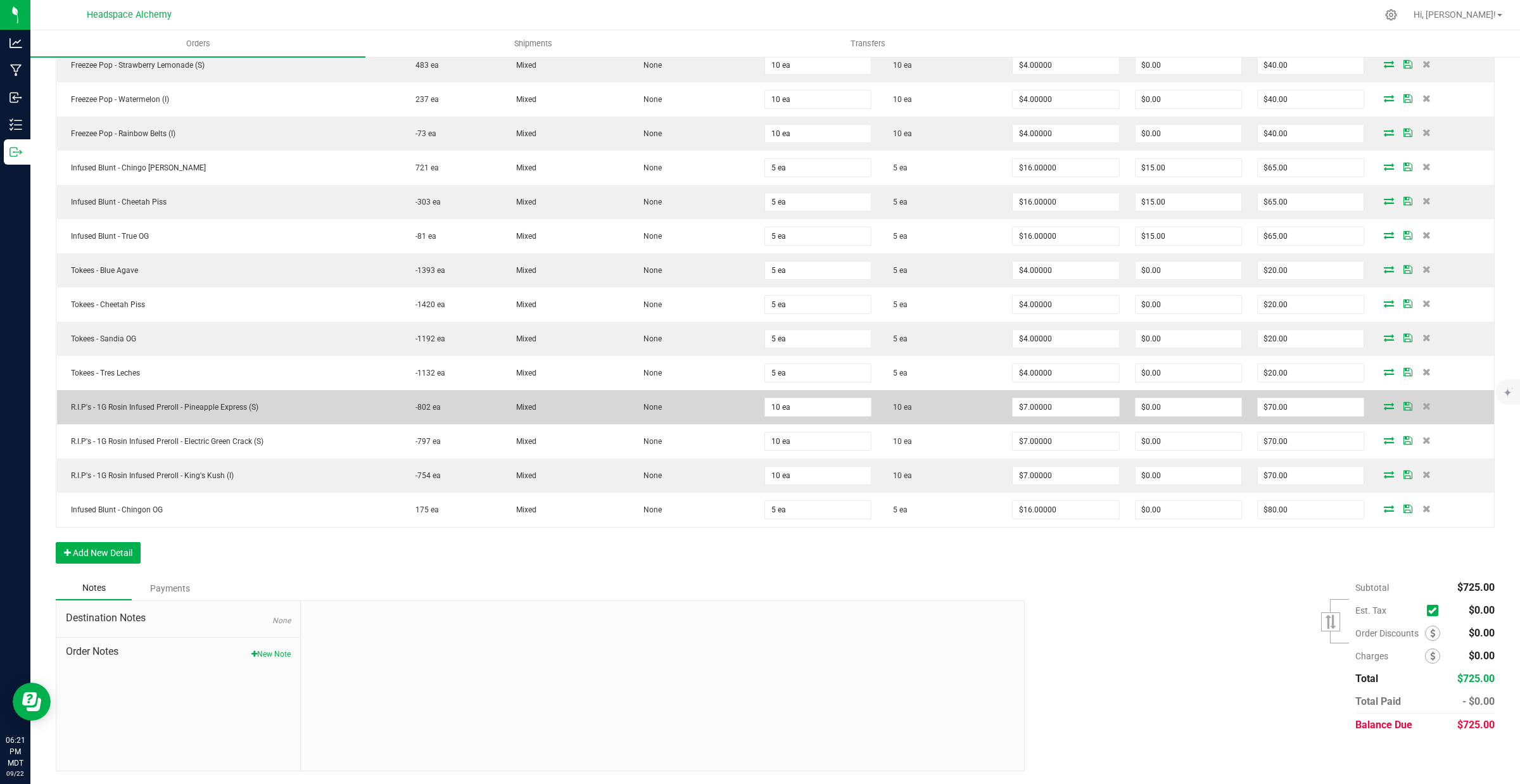
scroll to position [410, 0]
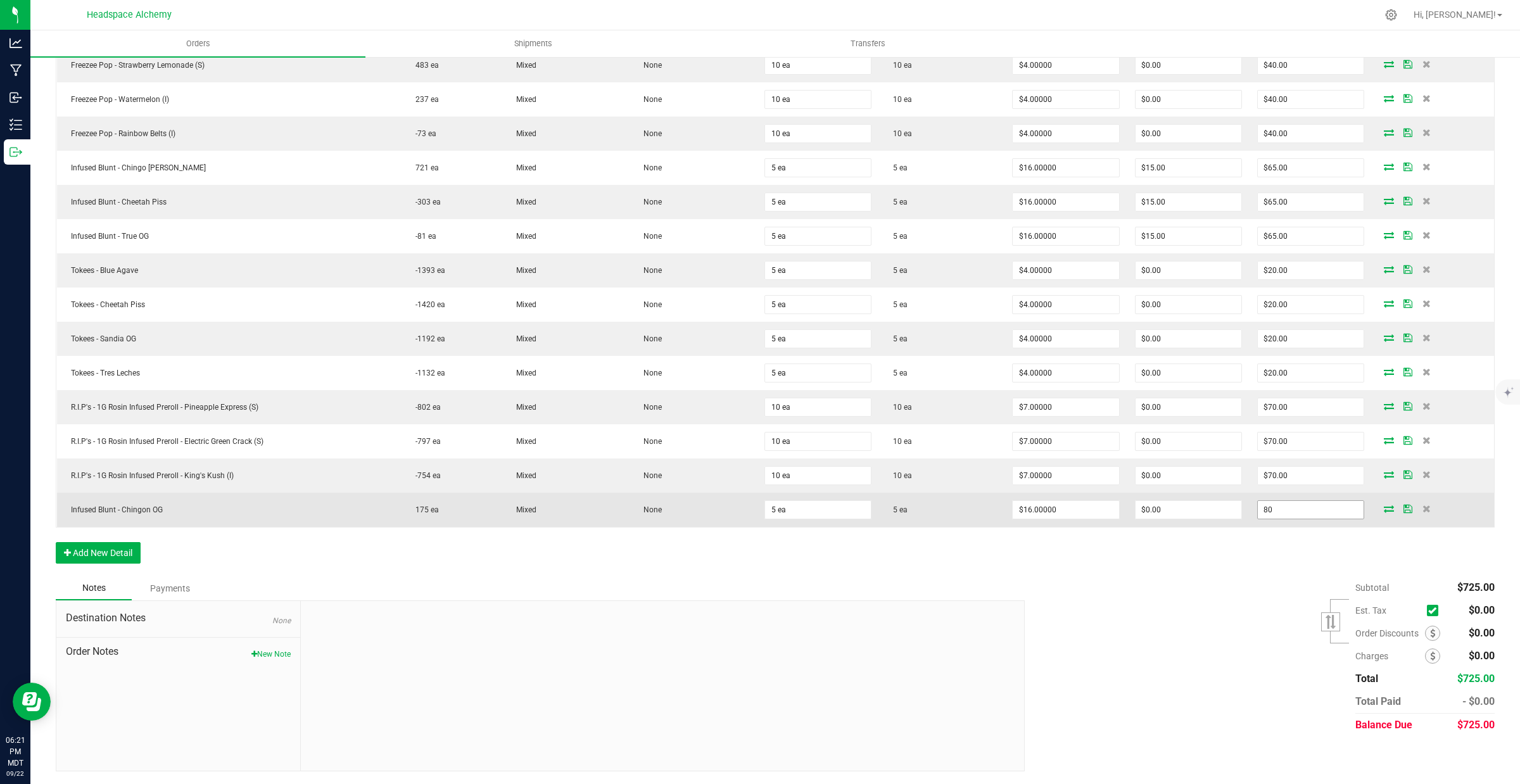
click at [1306, 509] on input "80" at bounding box center [1310, 509] width 106 height 17
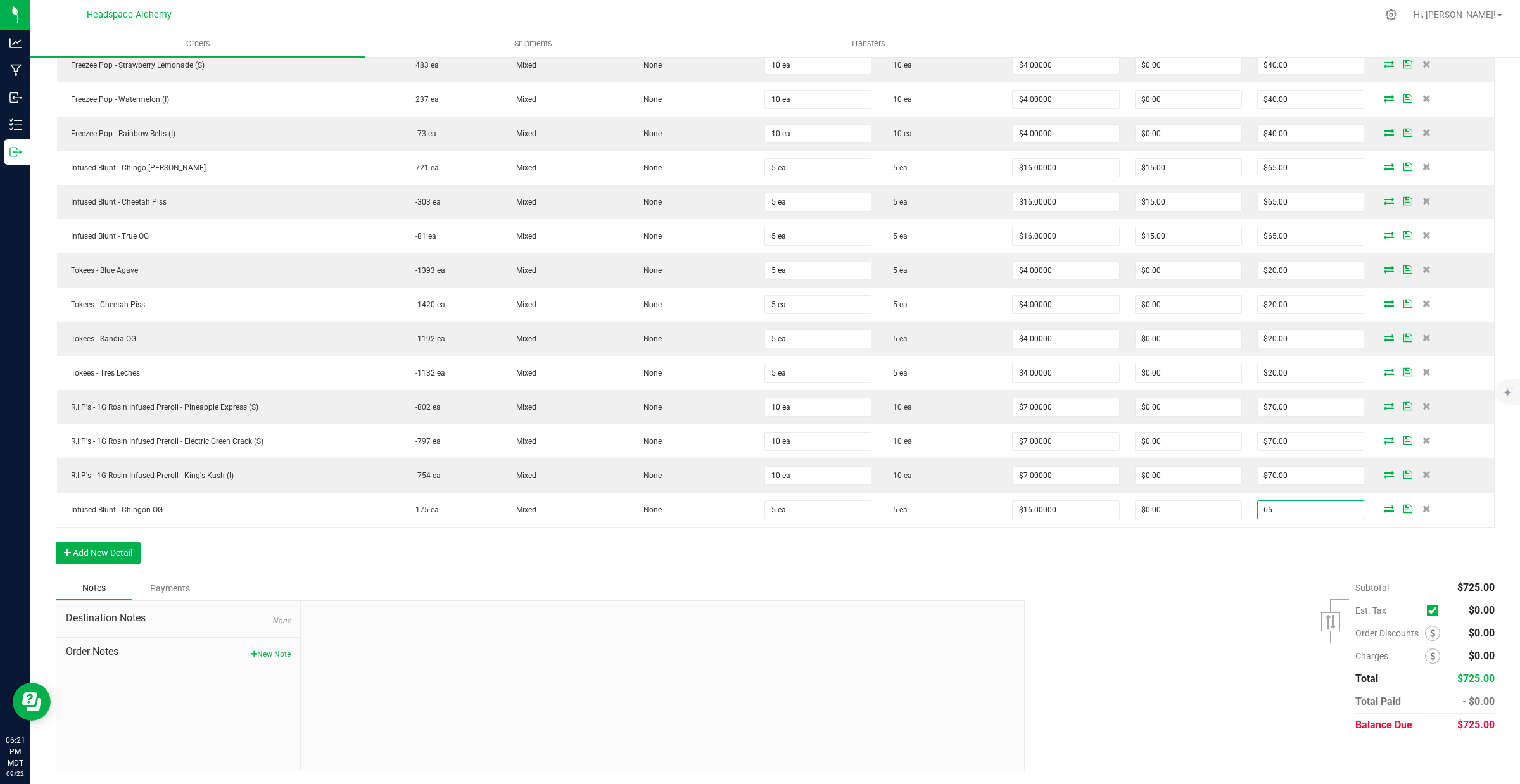
type input "65"
type input "$13.00000"
type input "$65.00"
click at [1243, 556] on div "Order Details Print All Labels Item Sellable Strain Lot Number Qty Ordered Qty …" at bounding box center [775, 267] width 1439 height 619
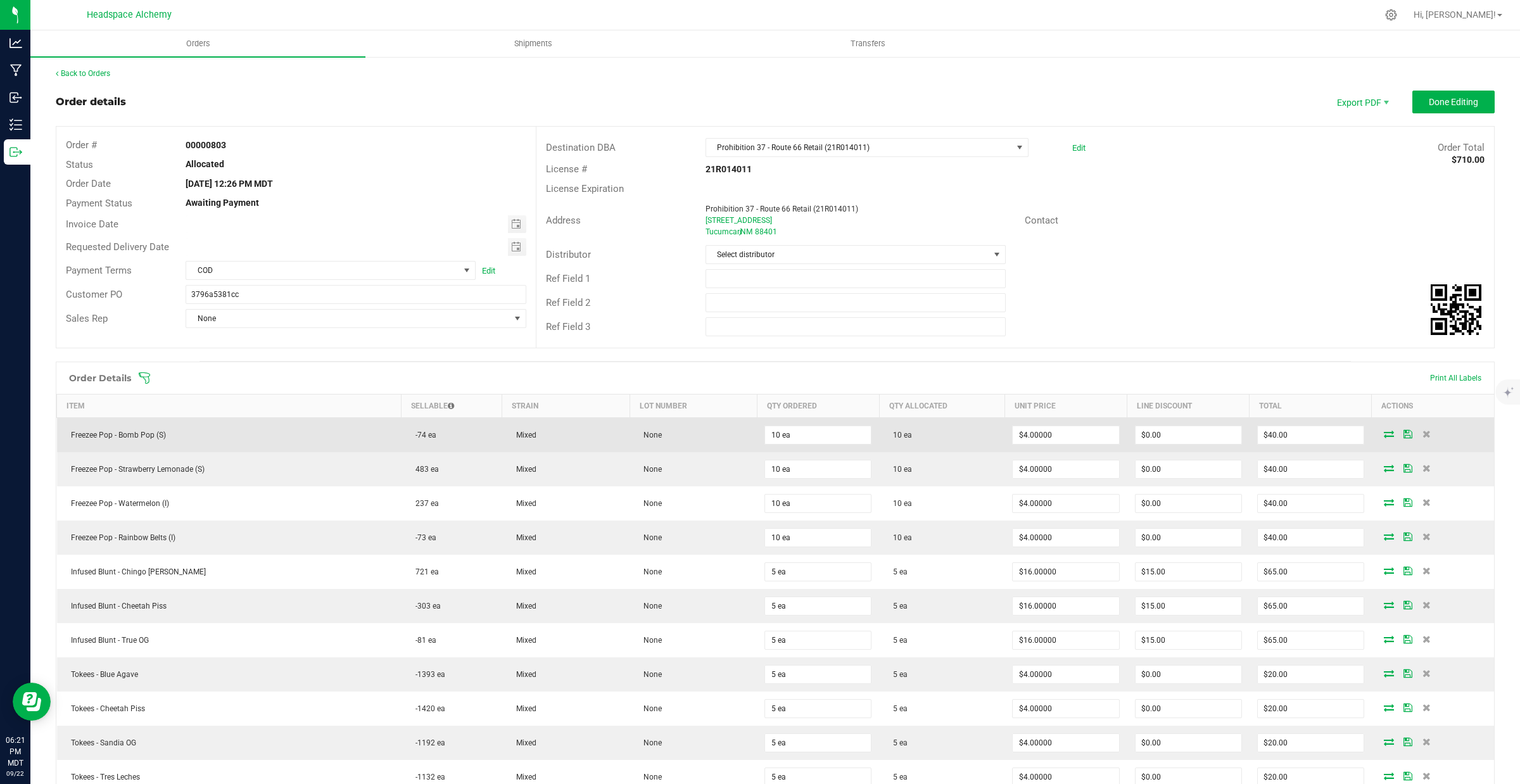
scroll to position [0, 0]
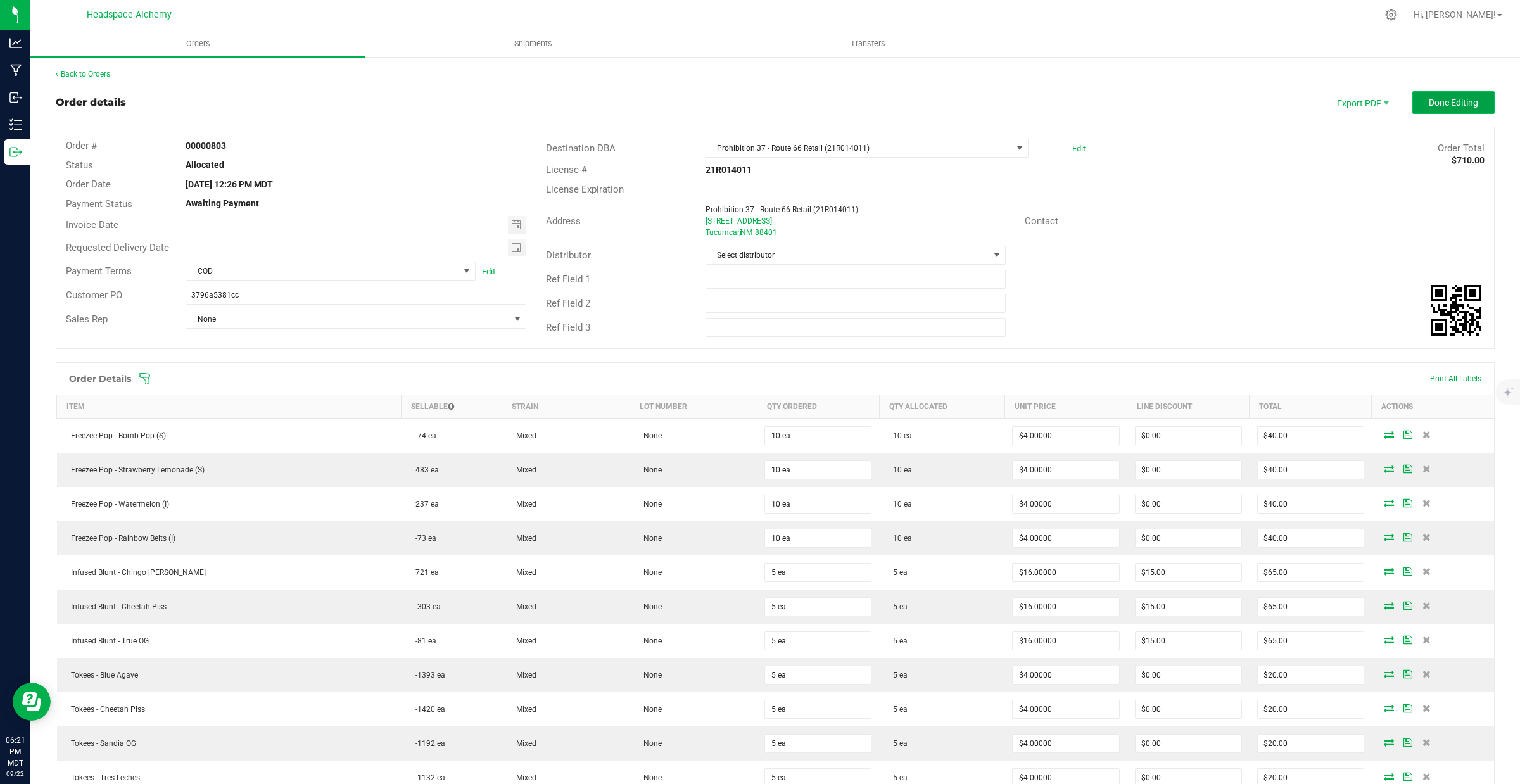
click at [1445, 100] on span "Done Editing" at bounding box center [1453, 103] width 49 height 10
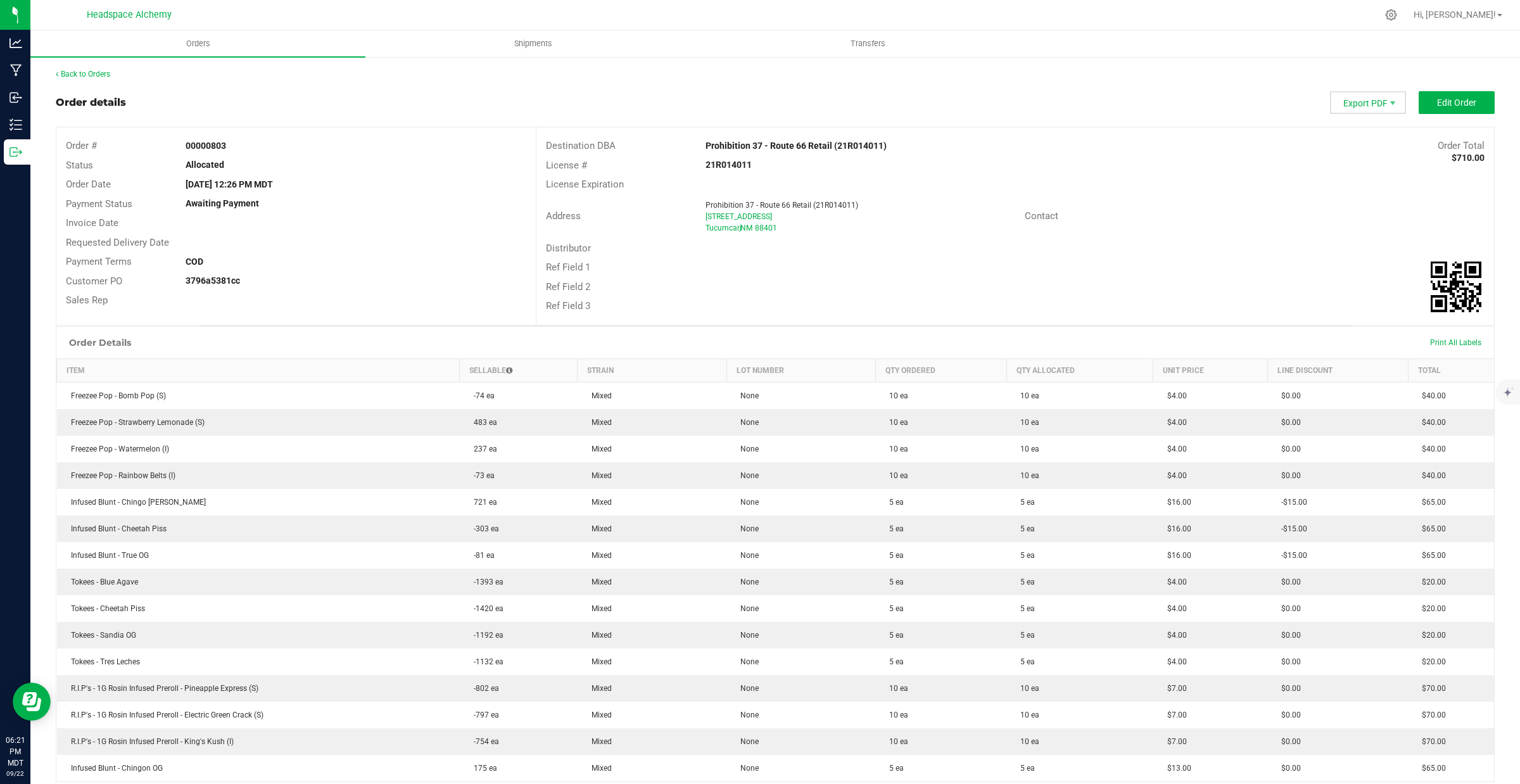
click at [1367, 106] on span "Export PDF" at bounding box center [1368, 102] width 76 height 23
click at [1356, 139] on span "Invoice PDF" at bounding box center [1357, 141] width 79 height 18
click at [523, 34] on uib-tab-heading "Shipments" at bounding box center [532, 43] width 334 height 25
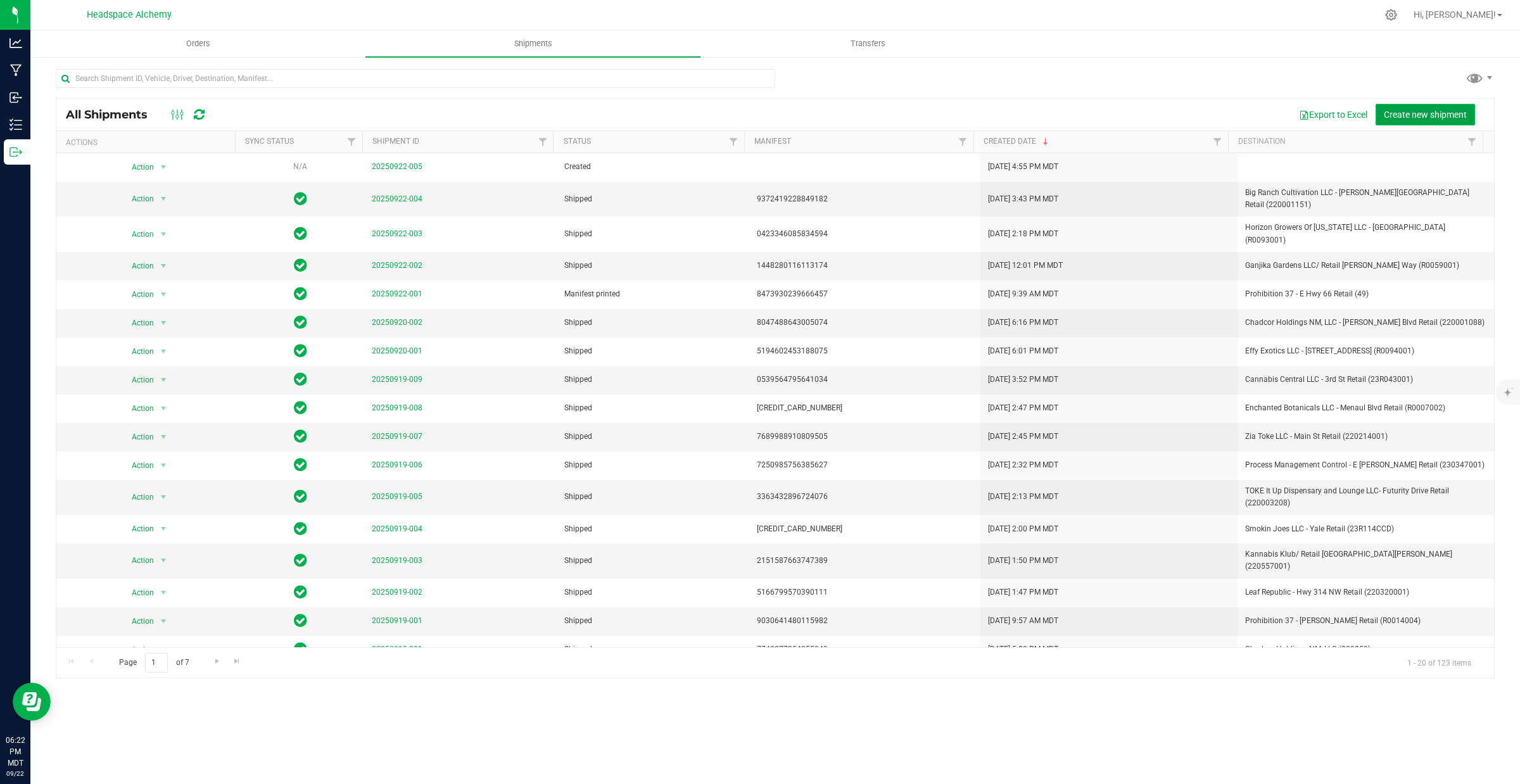
click at [1419, 111] on span "Create new shipment" at bounding box center [1426, 114] width 83 height 10
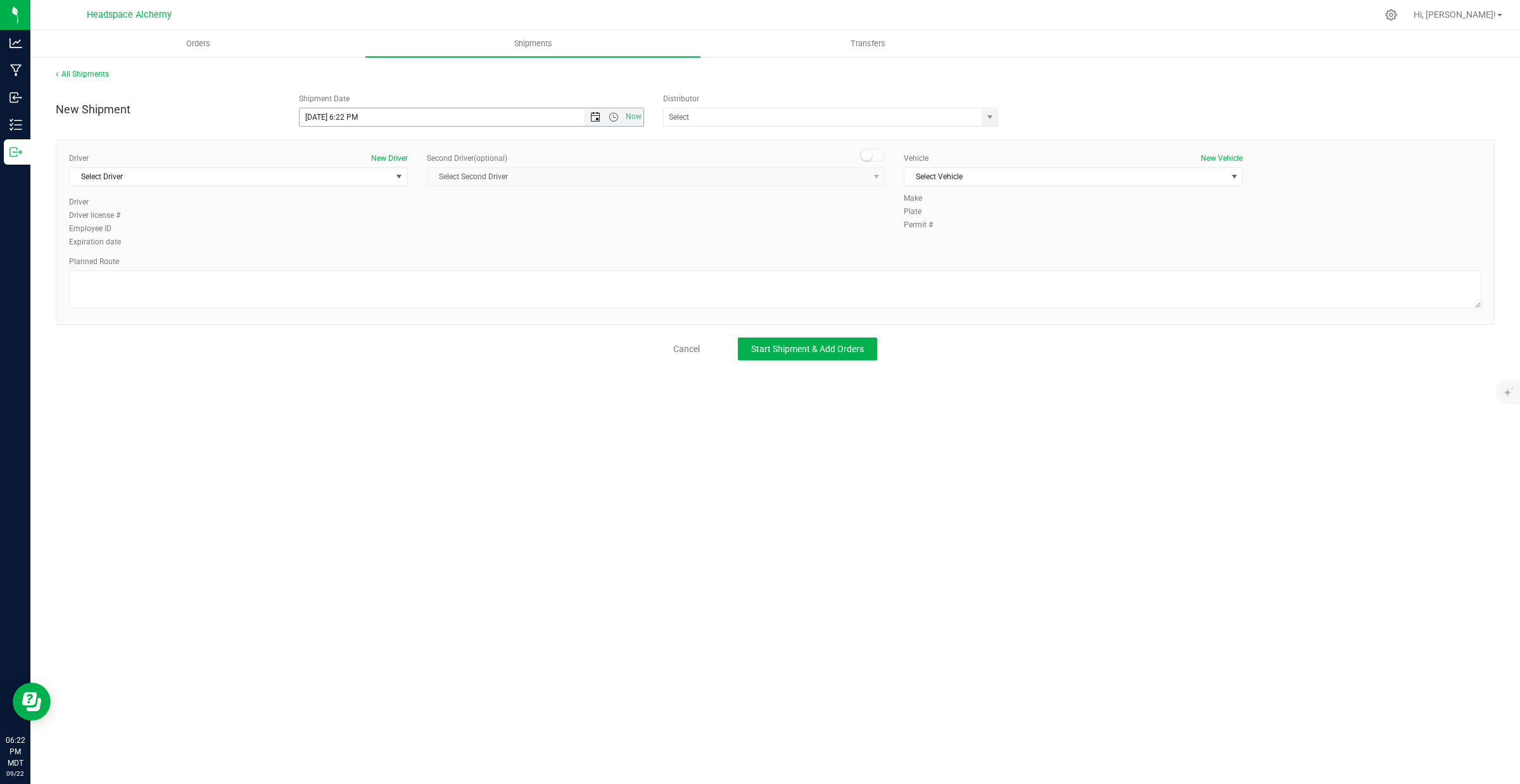
click at [597, 116] on span "Open the date view" at bounding box center [595, 117] width 10 height 10
click at [399, 242] on link "26" at bounding box center [402, 246] width 18 height 20
type input "[DATE] 6:22 PM"
click at [849, 118] on input "text" at bounding box center [818, 117] width 309 height 17
click at [728, 142] on li "Headspace Alchemy (230021002)" at bounding box center [830, 139] width 334 height 19
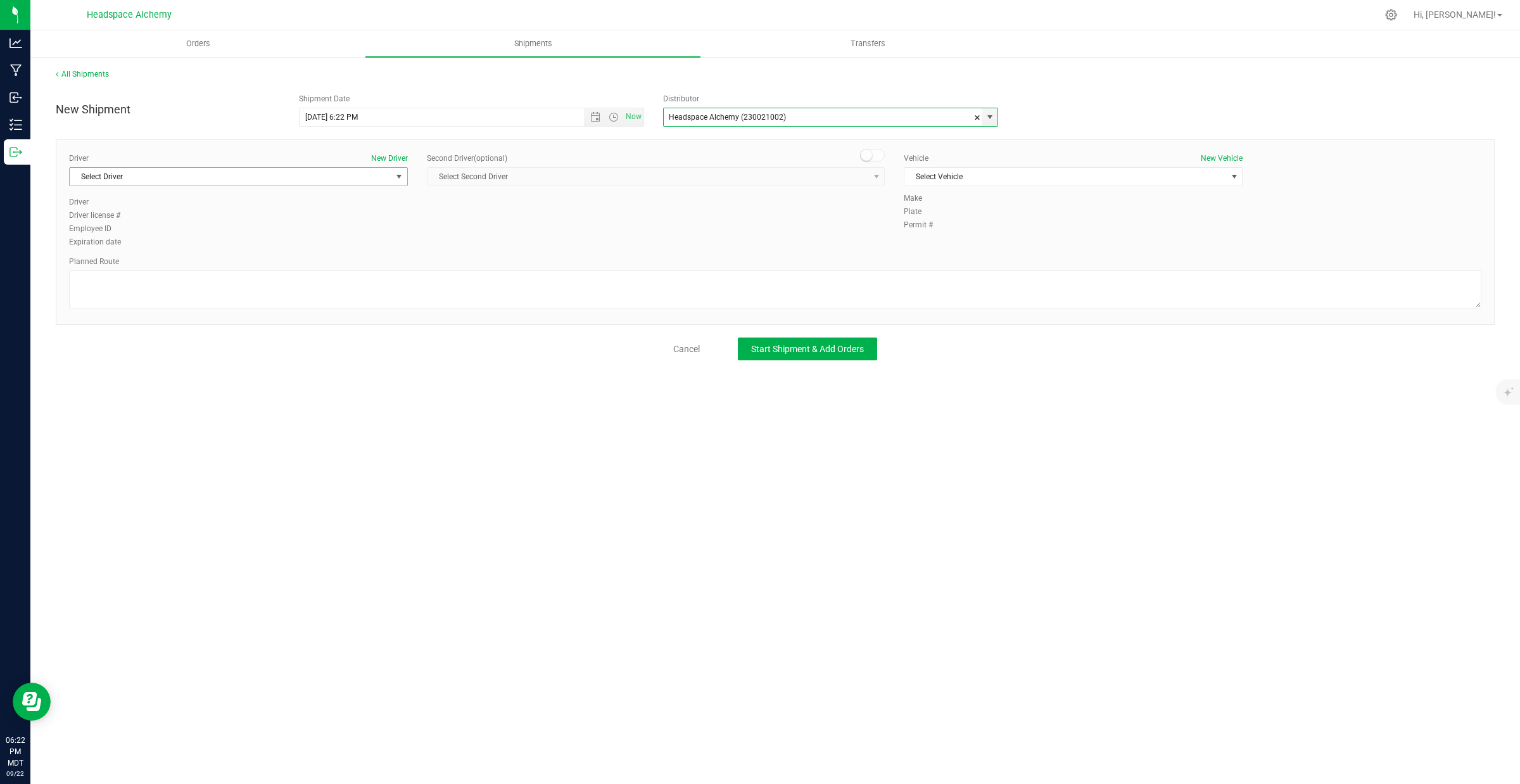
type input "Headspace Alchemy (230021002)"
click at [241, 182] on span "Select Driver" at bounding box center [230, 177] width 322 height 17
click at [93, 292] on span "[PERSON_NAME]" at bounding box center [106, 286] width 57 height 16
click at [876, 156] on span at bounding box center [872, 155] width 25 height 13
drag, startPoint x: 867, startPoint y: 178, endPoint x: 593, endPoint y: 250, distance: 283.3
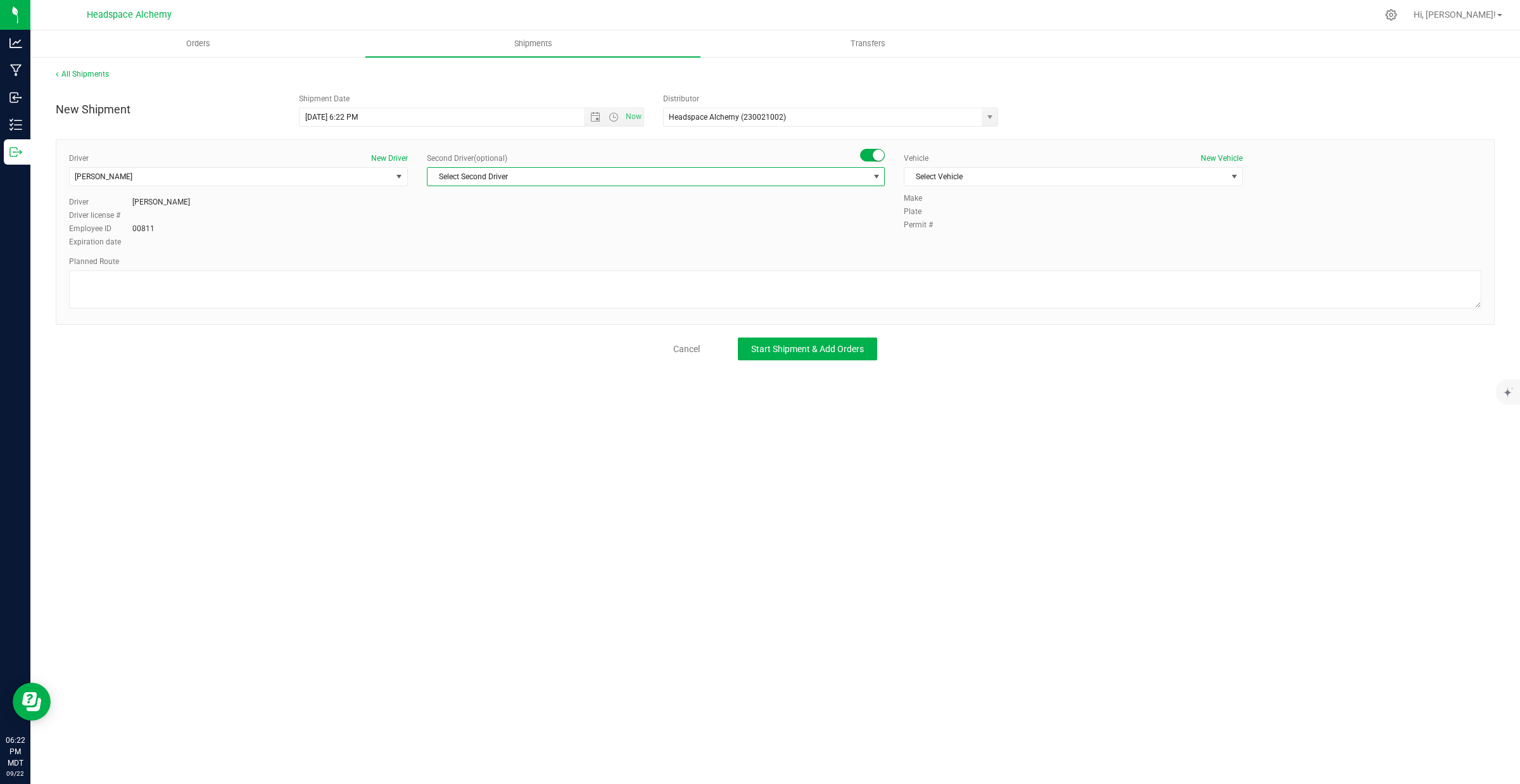
click at [867, 179] on span "Select Second Driver" at bounding box center [647, 177] width 441 height 17
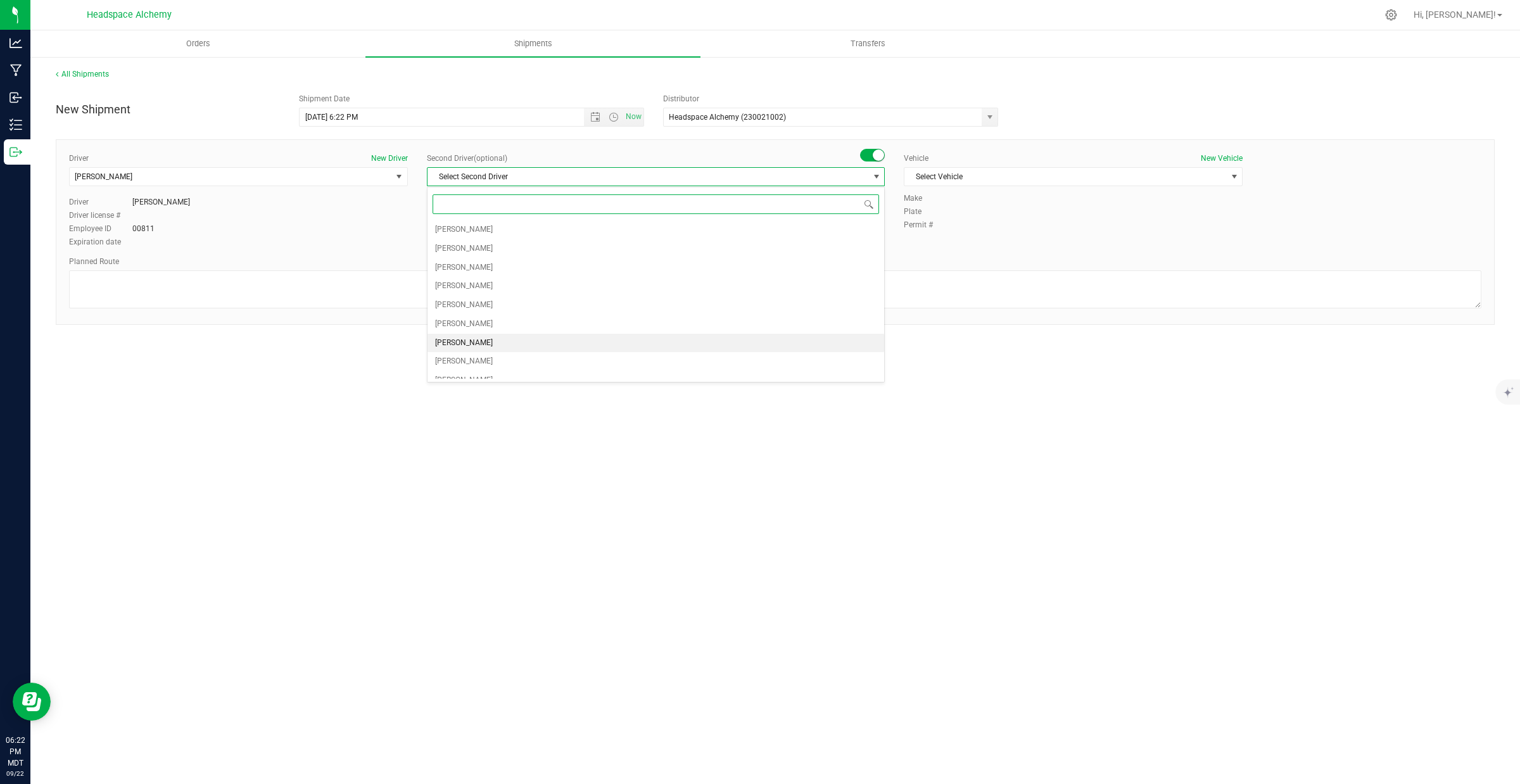
click at [465, 342] on span "[PERSON_NAME]" at bounding box center [464, 343] width 57 height 16
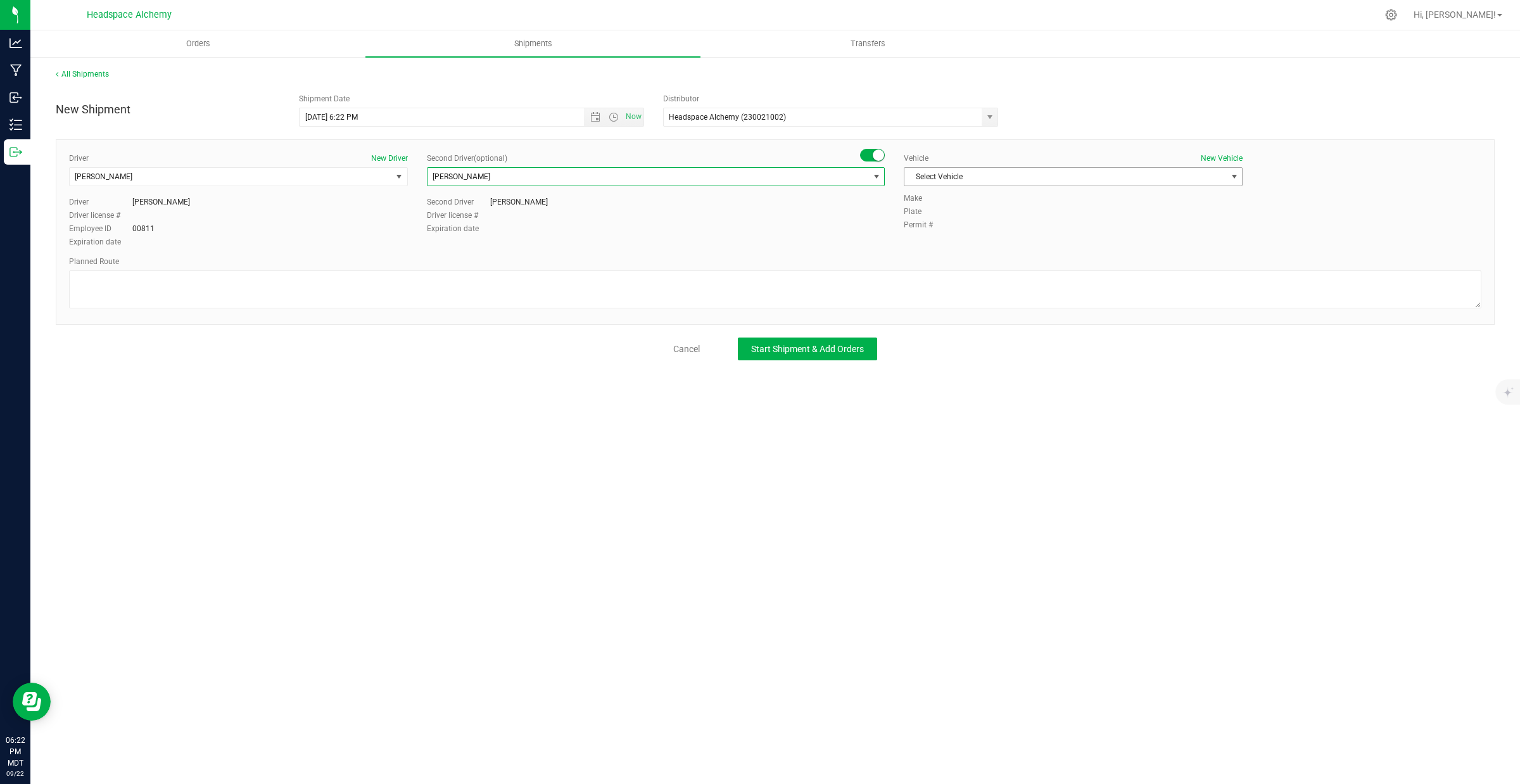
click at [954, 178] on span "Select Vehicle" at bounding box center [1065, 177] width 322 height 17
drag, startPoint x: 934, startPoint y: 330, endPoint x: 873, endPoint y: 321, distance: 61.7
click at [932, 330] on li "Transit" at bounding box center [1073, 330] width 337 height 19
paste textarea "[STREET_ADDRESS]  Get on I-25 N from W [PERSON_NAME][GEOGRAPHIC_DATA] 9 min (2…"
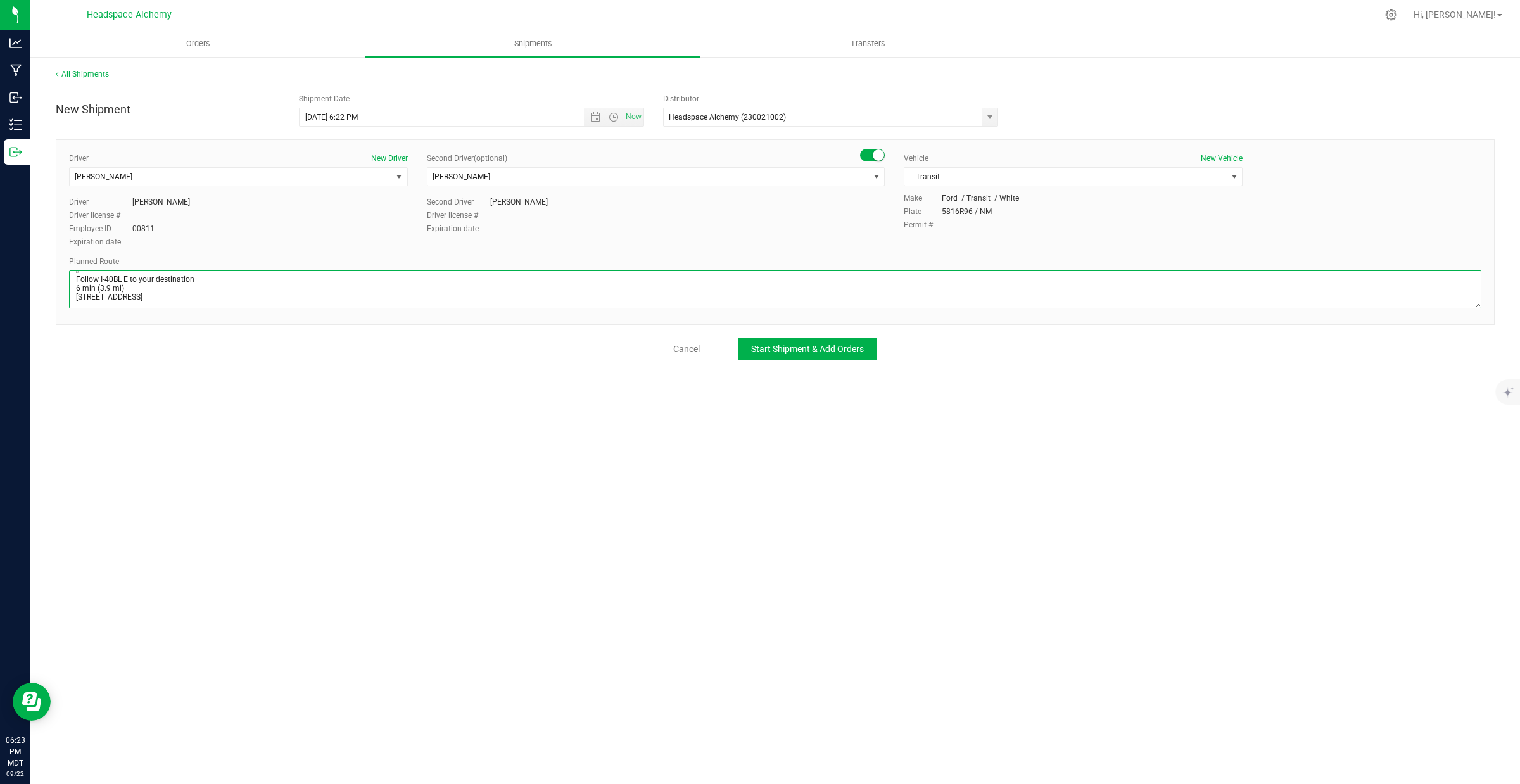
type textarea "[STREET_ADDRESS]  Get on I-25 N from W [PERSON_NAME][GEOGRAPHIC_DATA] 9 min (2…"
click at [571, 365] on div "All Shipments New Shipment Shipment Date [DATE] 6:22 PM Now Distributor Headspa…" at bounding box center [775, 214] width 1490 height 317
click at [802, 353] on span "Start Shipment & Add Orders" at bounding box center [808, 349] width 113 height 10
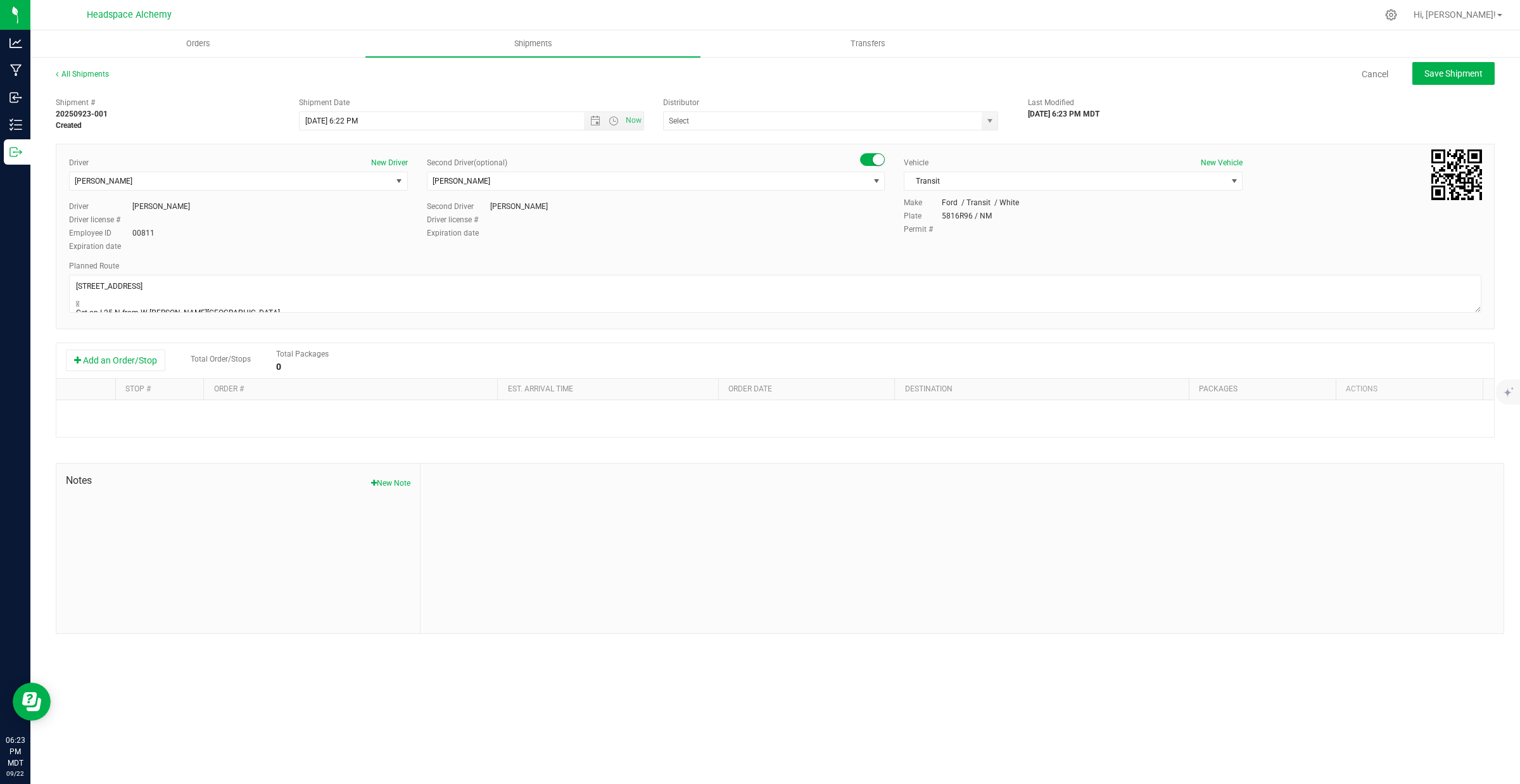
type input "Headspace Alchemy (230021002)"
click at [140, 349] on div "Add an Order/Stop Total Order/Stops Total Packages 0" at bounding box center [775, 360] width 1438 height 36
click at [136, 356] on button "Add an Order/Stop" at bounding box center [115, 360] width 100 height 22
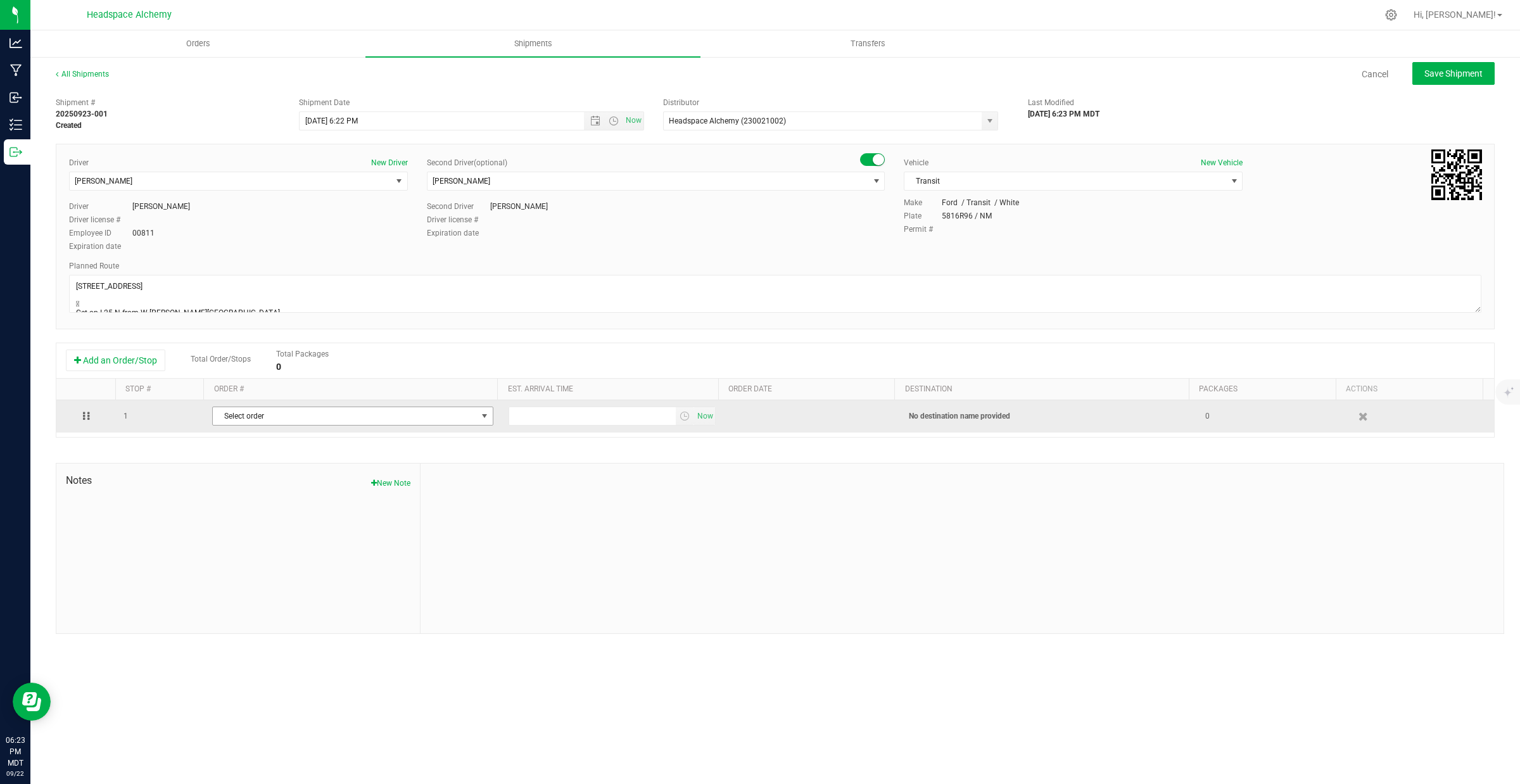
click at [359, 421] on span "Select order" at bounding box center [345, 416] width 264 height 17
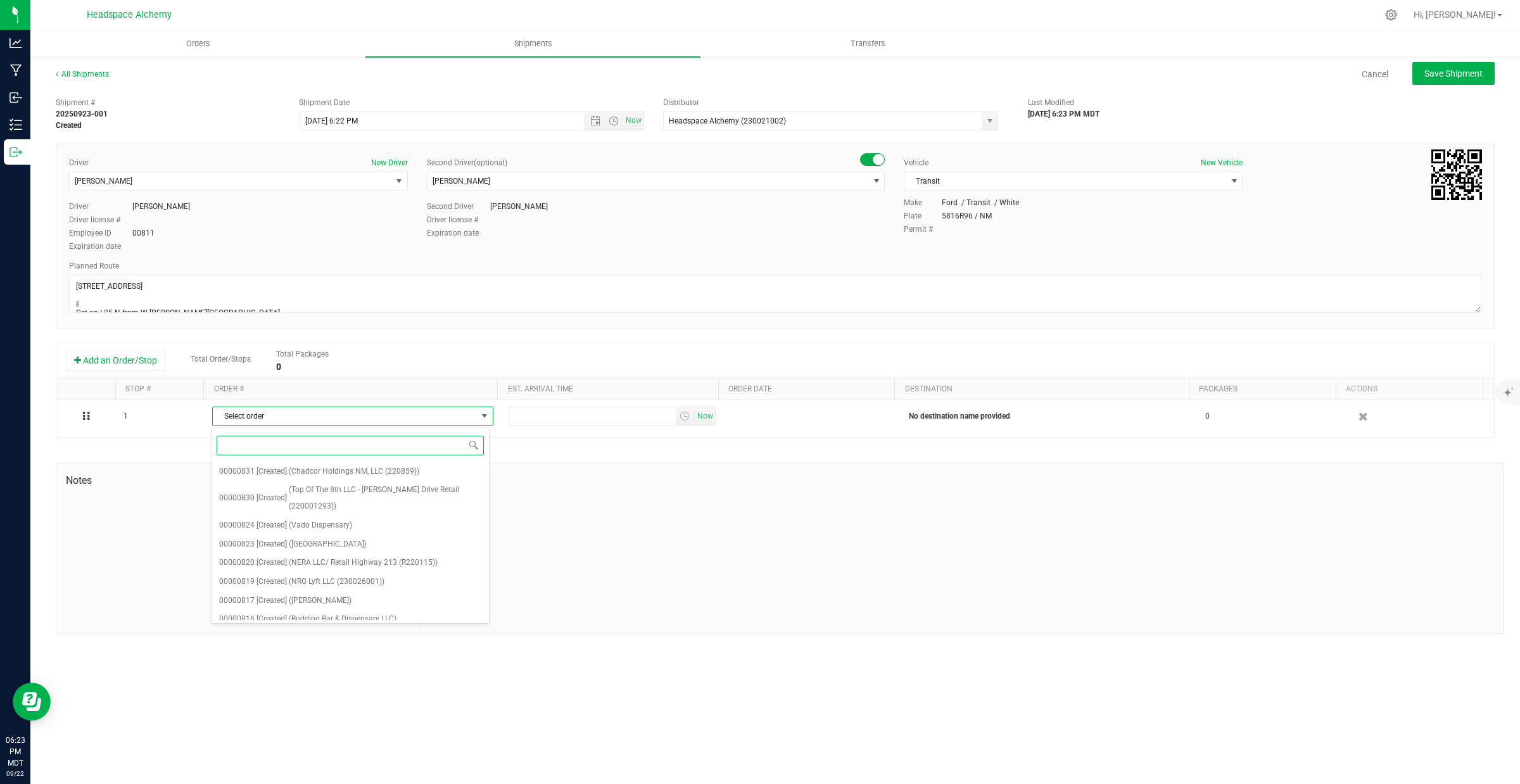
scroll to position [823, 0]
click at [326, 553] on span "(Prohibition 37 - Route 66 Retail (21R014011))" at bounding box center [374, 560] width 158 height 16
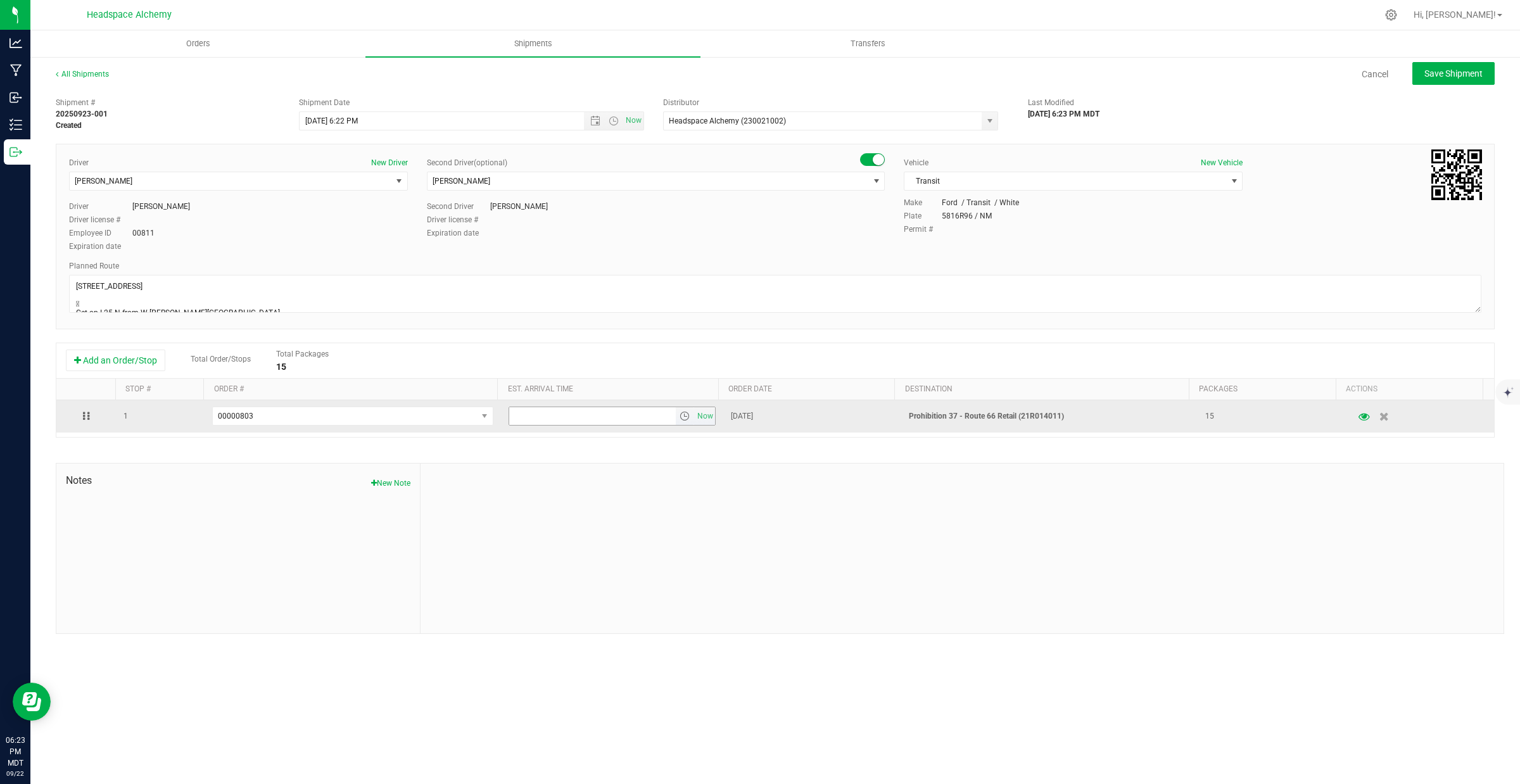
click at [685, 419] on span "select" at bounding box center [685, 416] width 18 height 17
click at [697, 422] on span "Now" at bounding box center [705, 416] width 22 height 18
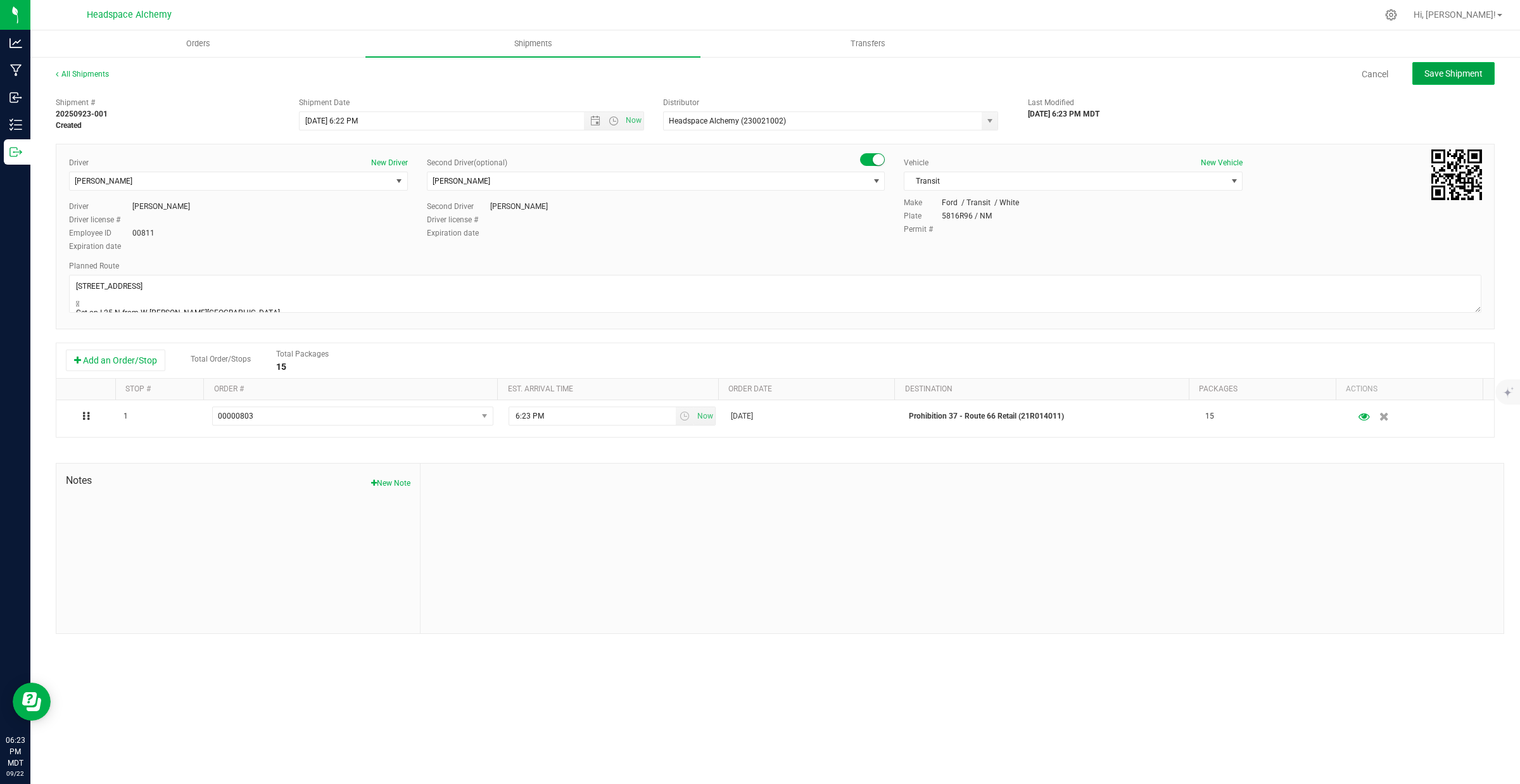
click at [1455, 74] on span "Save Shipment" at bounding box center [1452, 74] width 58 height 10
type input "[DATE] 12:22 AM"
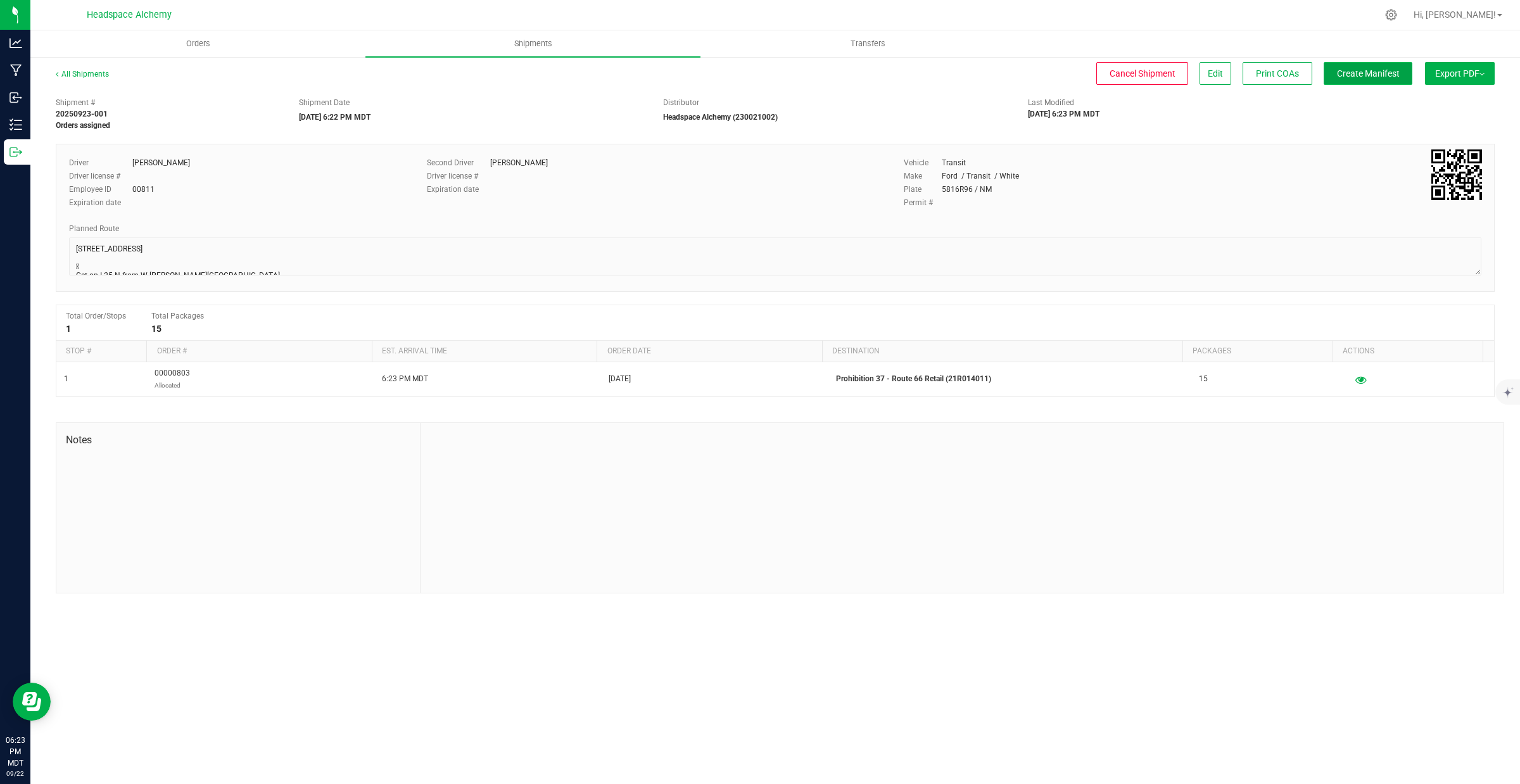
click at [1373, 79] on button "Create Manifest" at bounding box center [1367, 74] width 88 height 23
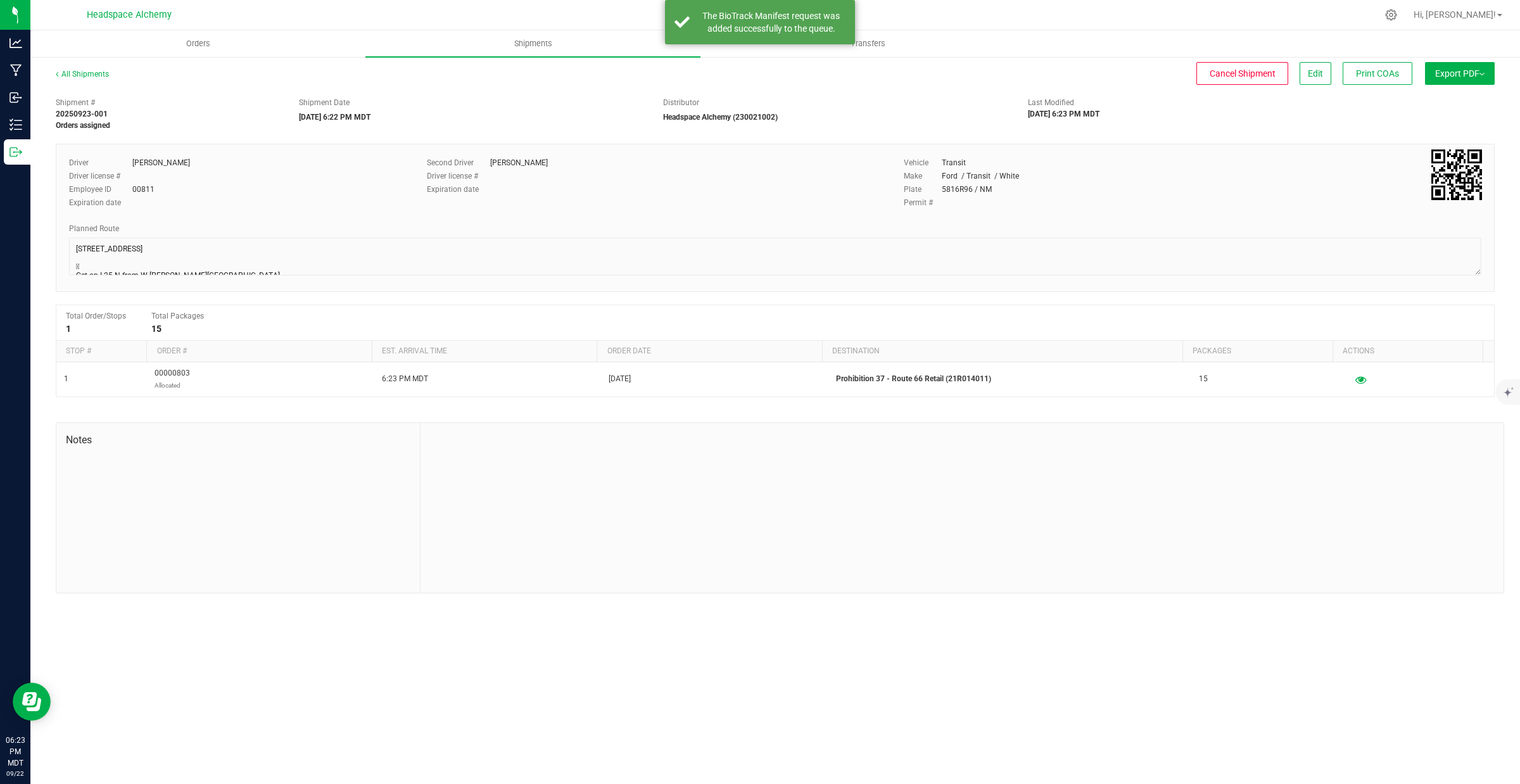
click at [1478, 71] on span "Export PDF" at bounding box center [1459, 74] width 49 height 10
click at [1450, 100] on span "Manifest by Package ID" at bounding box center [1440, 101] width 81 height 9
